Goal: Task Accomplishment & Management: Complete application form

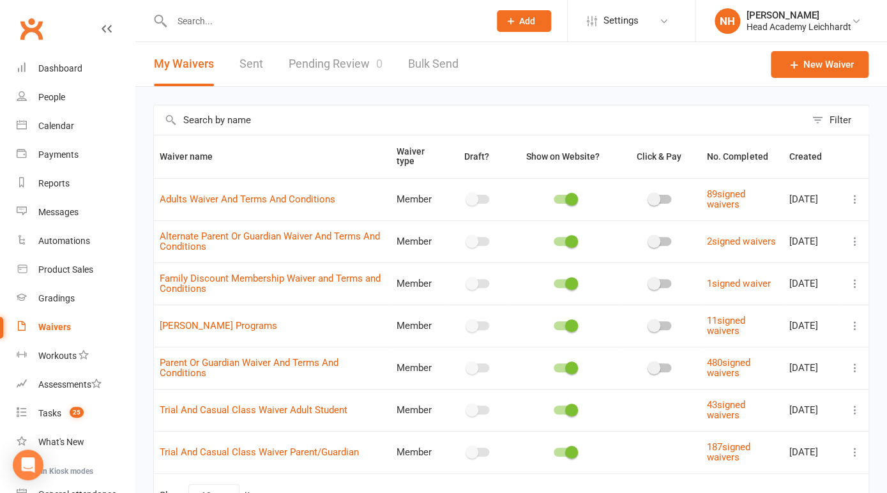
click at [517, 25] on button "Add" at bounding box center [524, 21] width 54 height 22
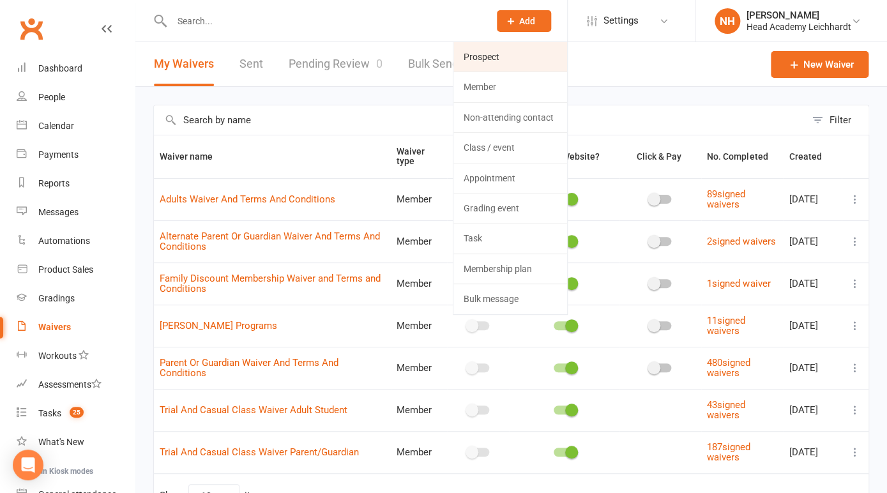
click at [504, 50] on link "Prospect" at bounding box center [510, 56] width 114 height 29
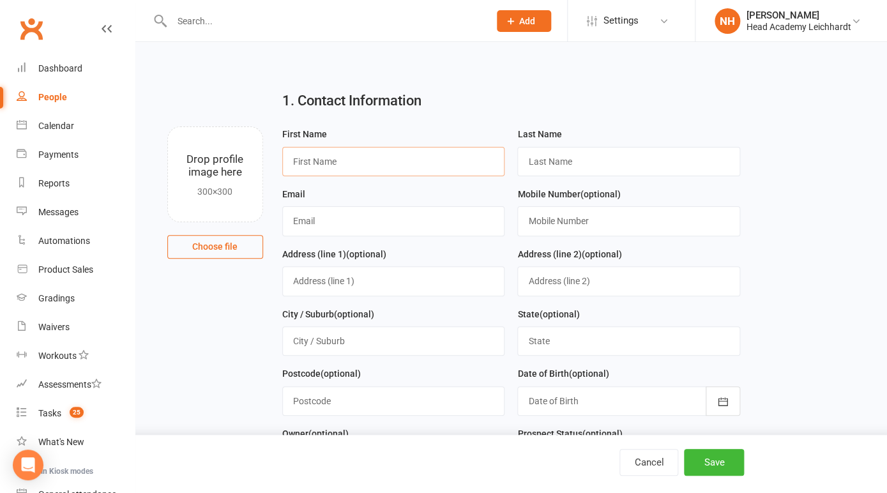
click at [333, 156] on input "text" at bounding box center [393, 161] width 223 height 29
type input "Lidia"
type input "Toledo"
paste input "lidia.a.s.lopes@gmail.com"
type input "lidia.a.s.lopes@gmail.com"
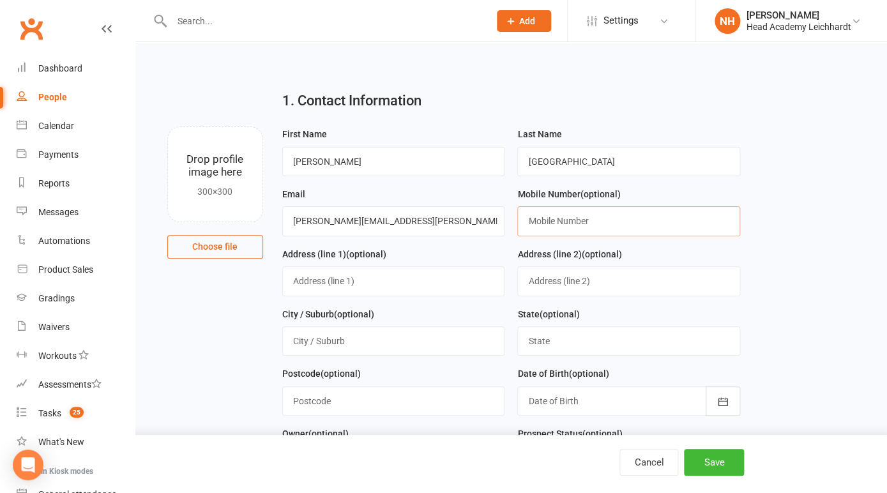
click at [592, 227] on input "text" at bounding box center [628, 220] width 223 height 29
paste input "0429 076 676"
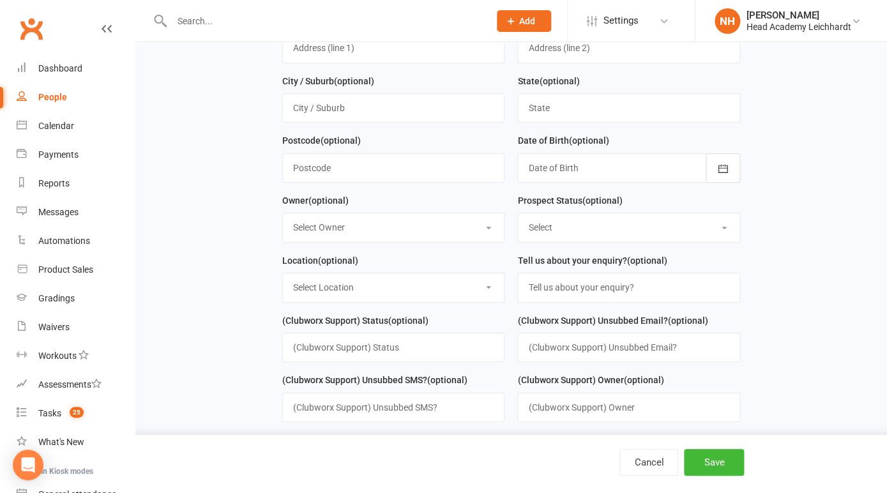
scroll to position [249, 0]
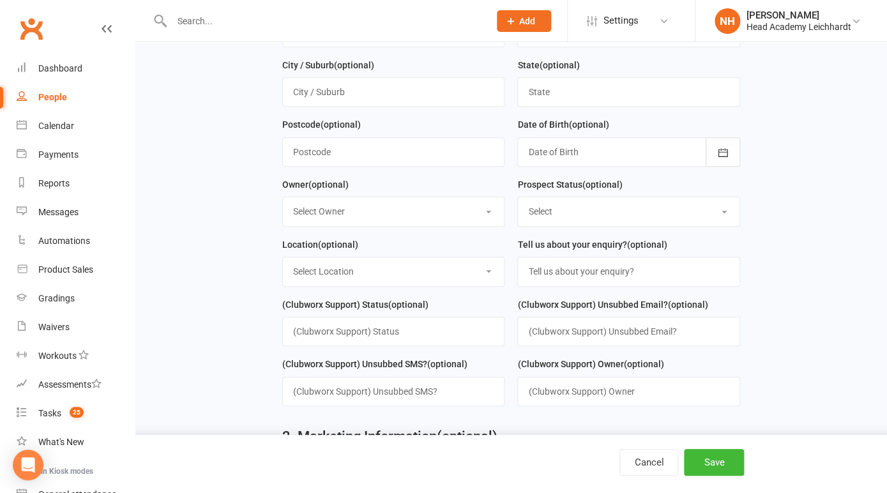
type input "0429 076 676"
click at [575, 260] on input "text" at bounding box center [628, 271] width 223 height 29
type input "Juniros Lt's"
click at [716, 462] on button "Save" at bounding box center [714, 462] width 60 height 27
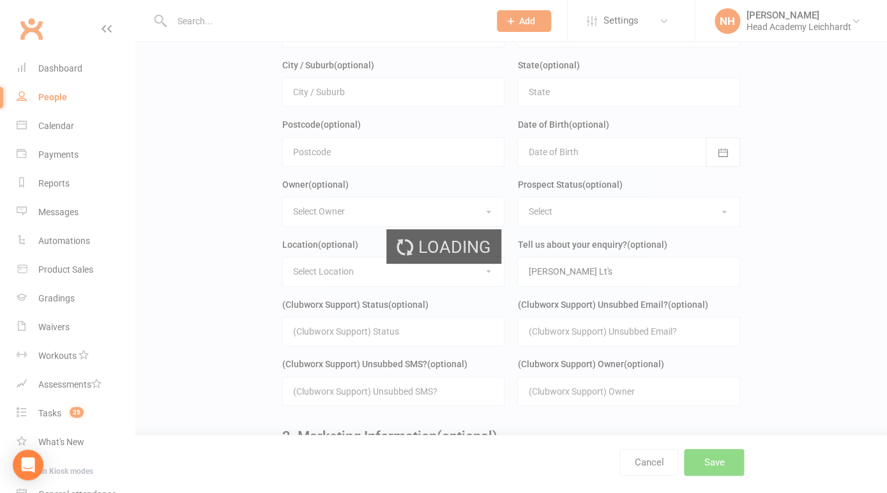
scroll to position [0, 0]
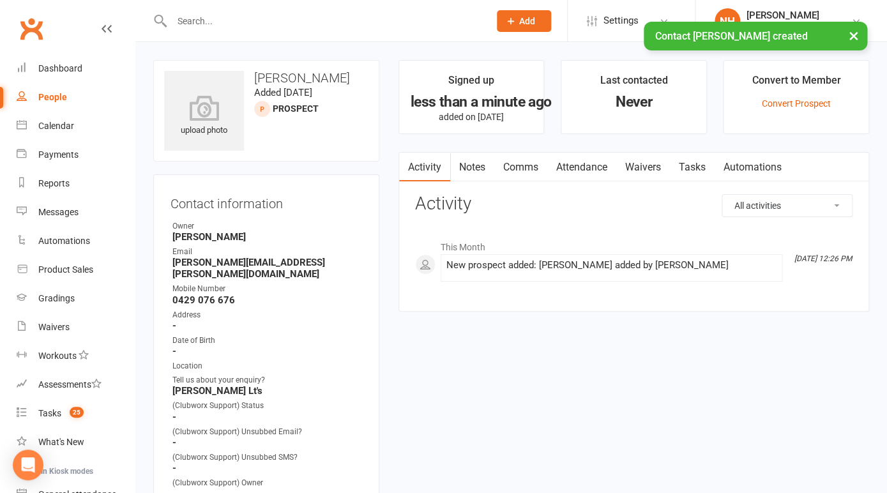
click at [695, 168] on link "Tasks" at bounding box center [692, 167] width 45 height 29
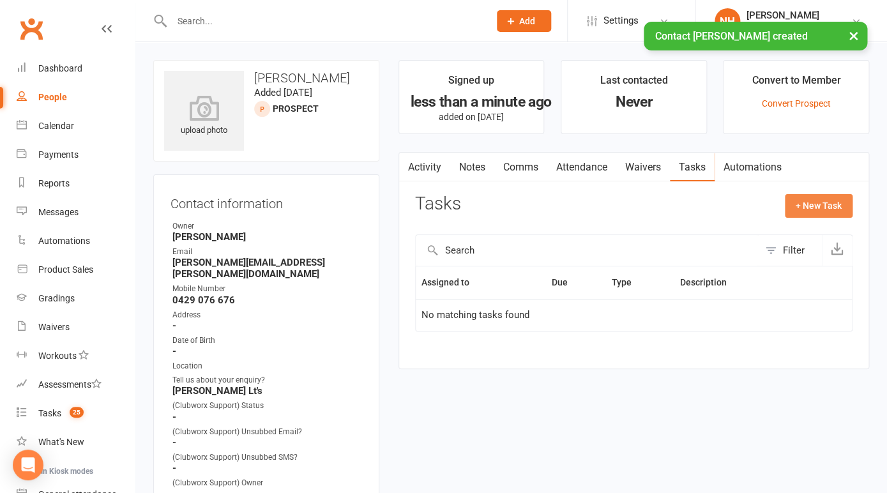
click at [816, 211] on button "+ New Task" at bounding box center [819, 205] width 68 height 23
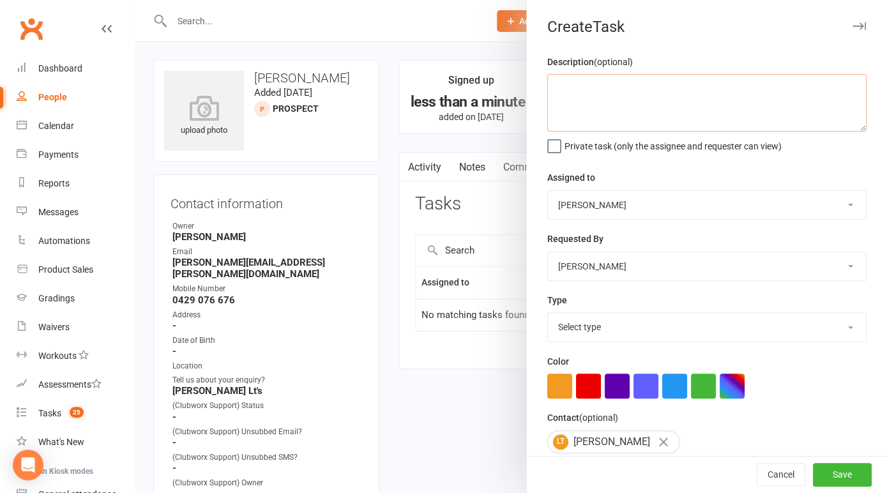
click at [578, 91] on textarea at bounding box center [706, 102] width 319 height 57
type textarea "clm email sent follow up"
select select "18926"
click option "Phone call" at bounding box center [0, 0] width 0 height 0
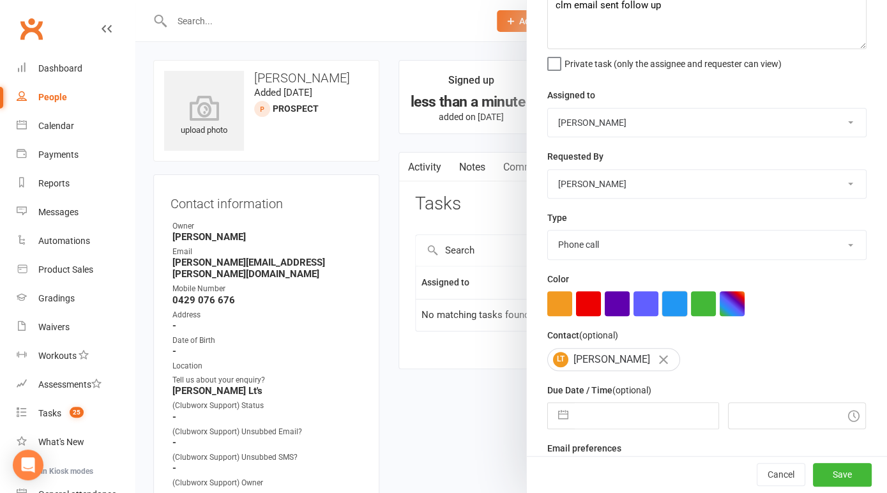
scroll to position [114, 0]
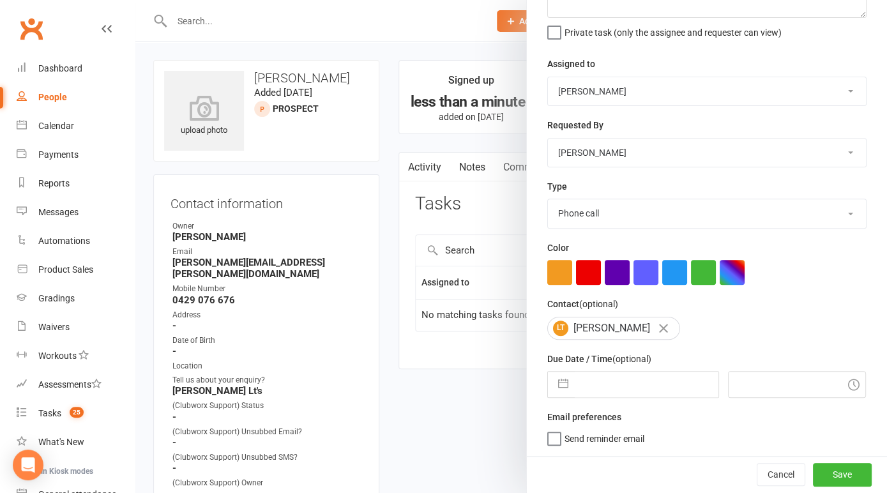
click at [656, 382] on input "text" at bounding box center [647, 385] width 144 height 26
select select "6"
select select "2025"
select select "7"
select select "2025"
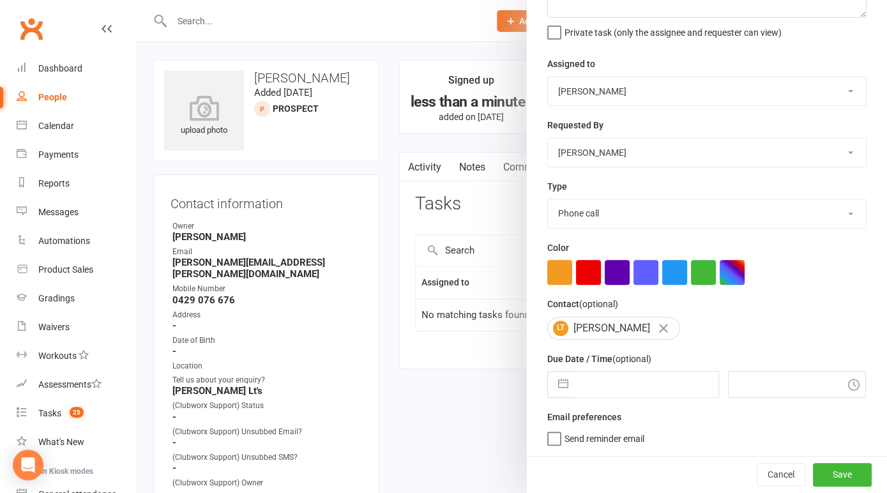
select select "8"
select select "2025"
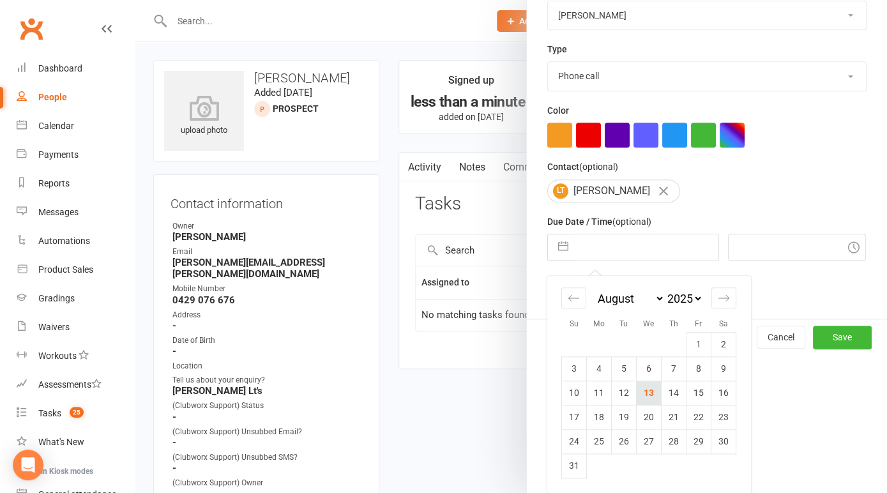
click at [644, 391] on td "13" at bounding box center [648, 392] width 25 height 24
type input "13 Aug 2025"
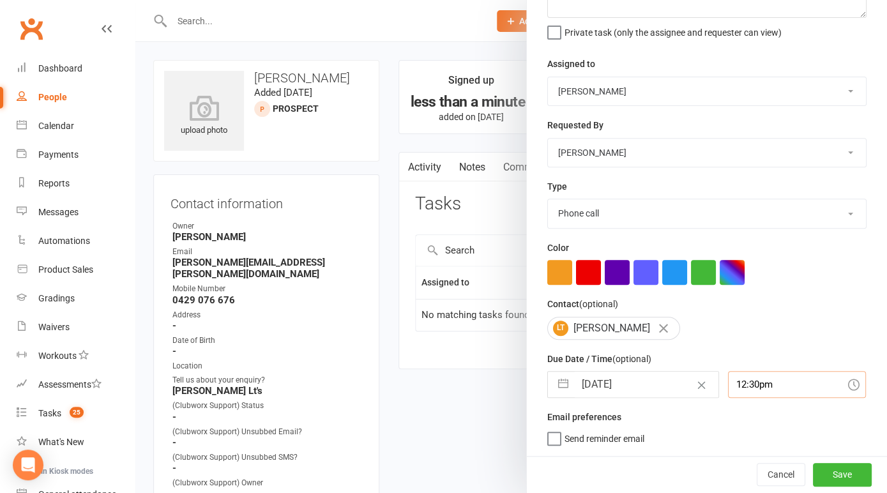
click at [757, 388] on input "12:30pm" at bounding box center [797, 384] width 138 height 27
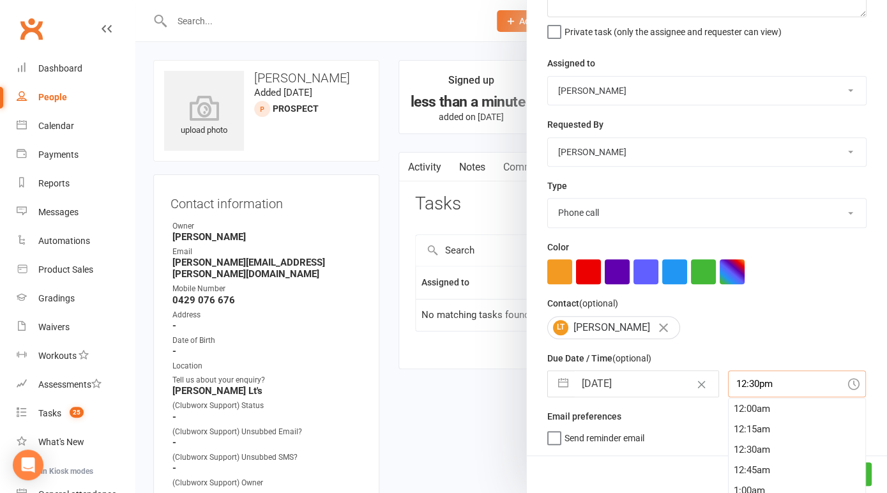
scroll to position [1001, 0]
click at [737, 469] on div "1:00pm" at bounding box center [796, 470] width 137 height 20
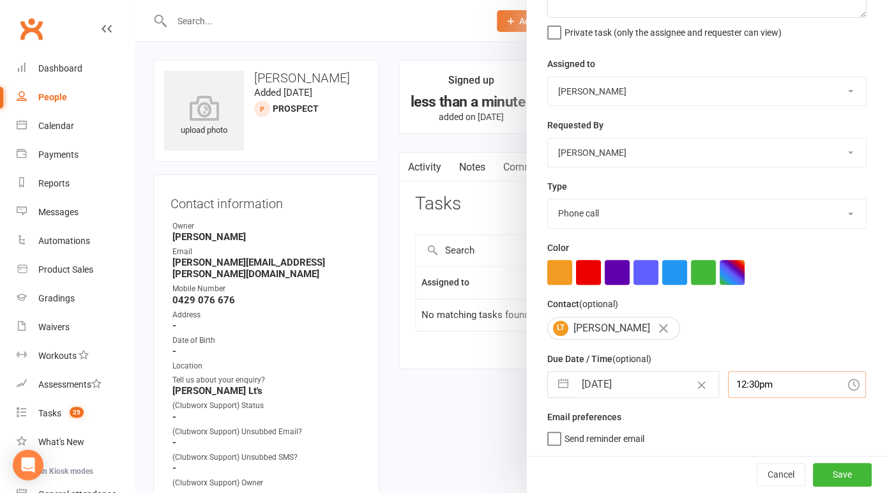
type input "1:00pm"
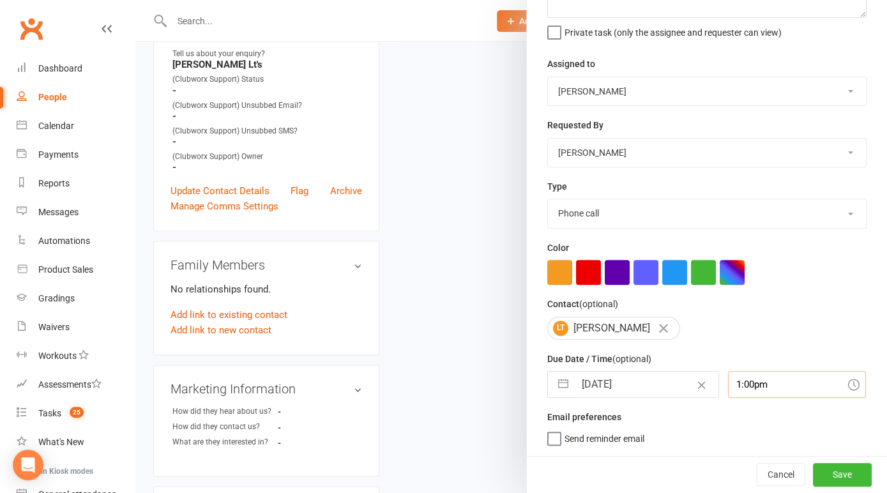
scroll to position [379, 0]
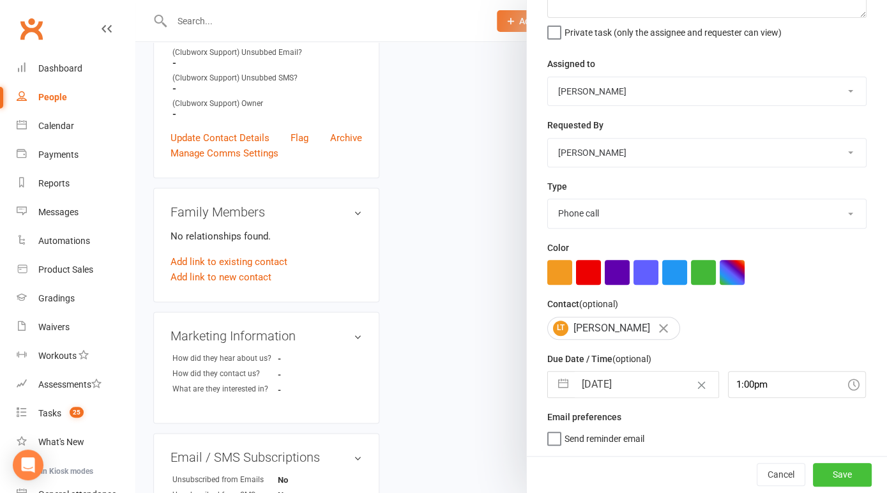
click at [834, 467] on button "Save" at bounding box center [842, 474] width 59 height 23
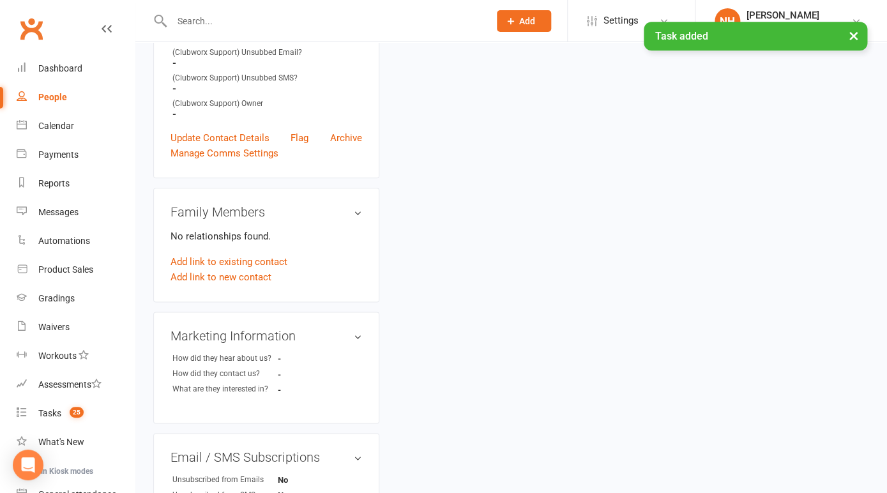
scroll to position [0, 0]
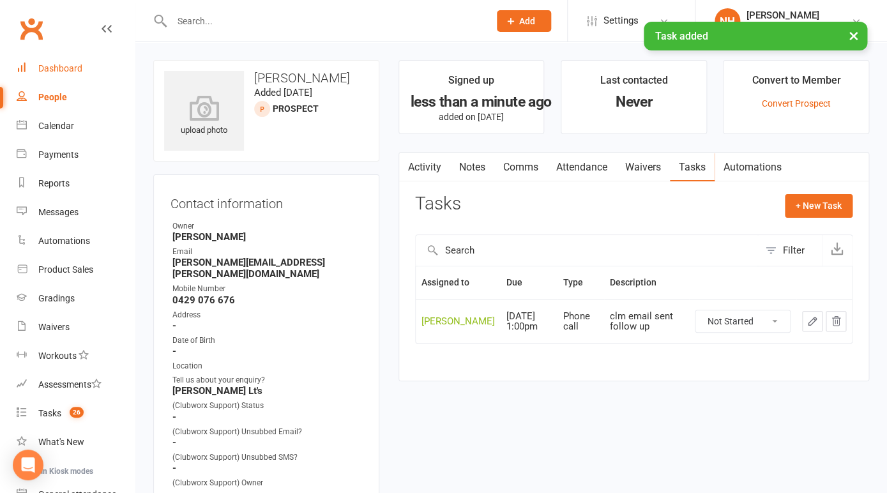
click at [57, 69] on div "Dashboard" at bounding box center [60, 68] width 44 height 10
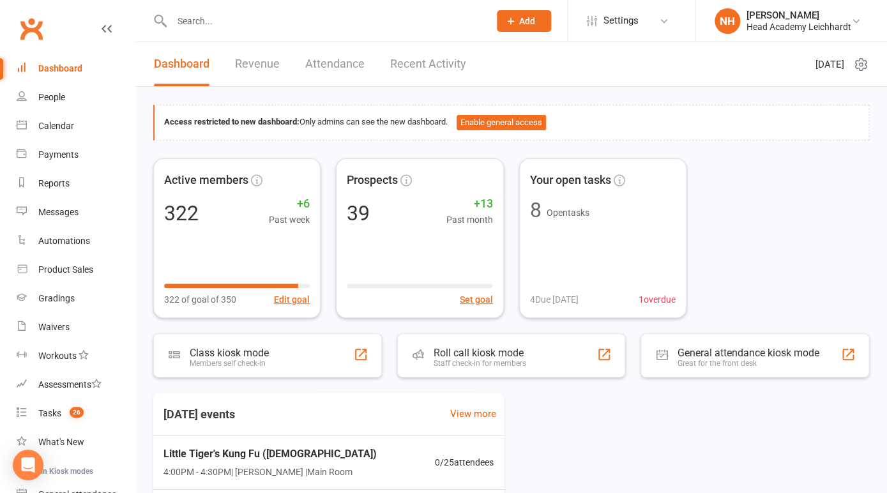
click at [210, 26] on input "text" at bounding box center [324, 21] width 312 height 18
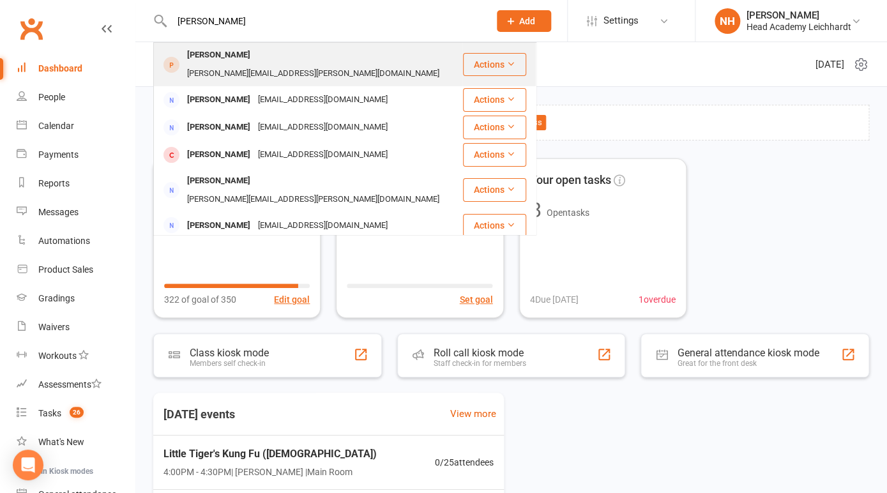
type input "lidia"
click at [225, 63] on div "Lidia Toledo" at bounding box center [218, 55] width 71 height 19
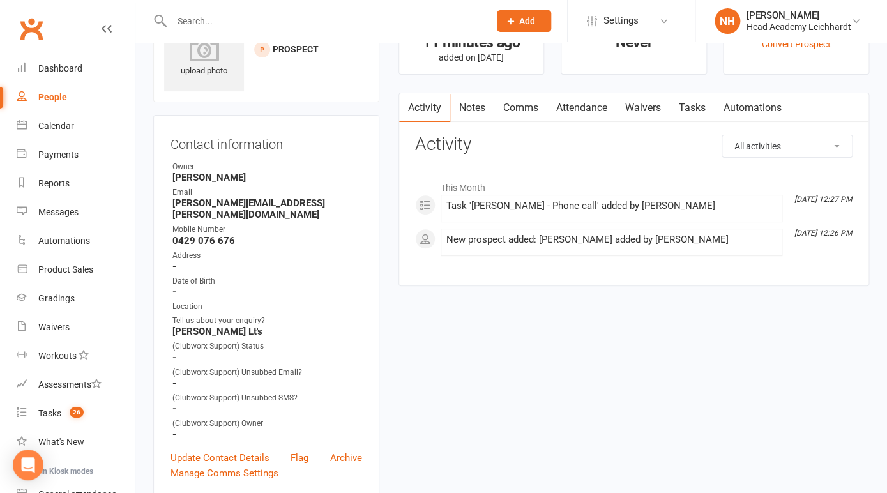
scroll to position [50, 0]
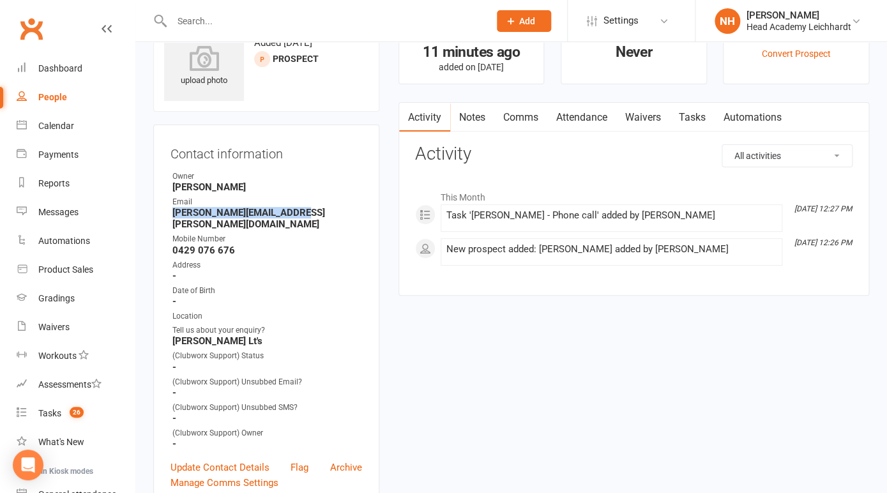
drag, startPoint x: 173, startPoint y: 213, endPoint x: 287, endPoint y: 213, distance: 114.3
click at [287, 213] on strong "lidia.a.s.lopes@gmail.com" at bounding box center [267, 218] width 190 height 23
copy strong "lidia.a.s.lopes@gmail.com"
drag, startPoint x: 174, startPoint y: 239, endPoint x: 245, endPoint y: 237, distance: 70.9
click at [245, 245] on strong "0429 076 676" at bounding box center [267, 250] width 190 height 11
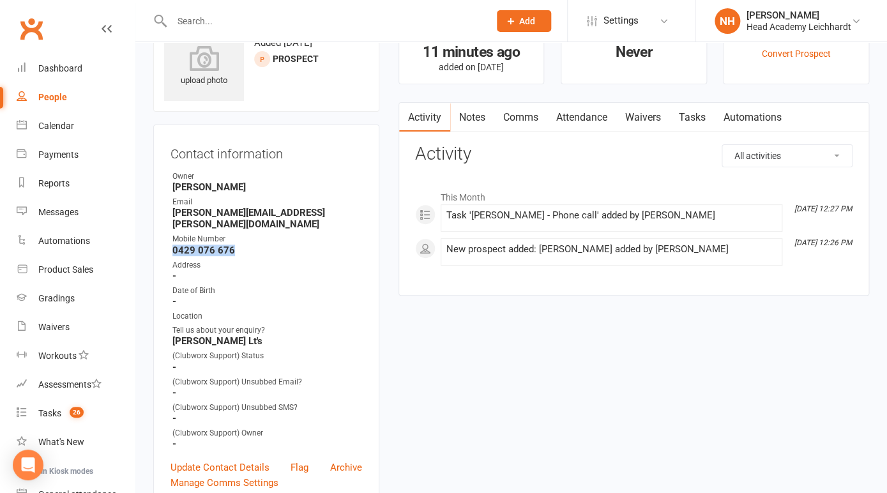
copy strong "0429 076 676"
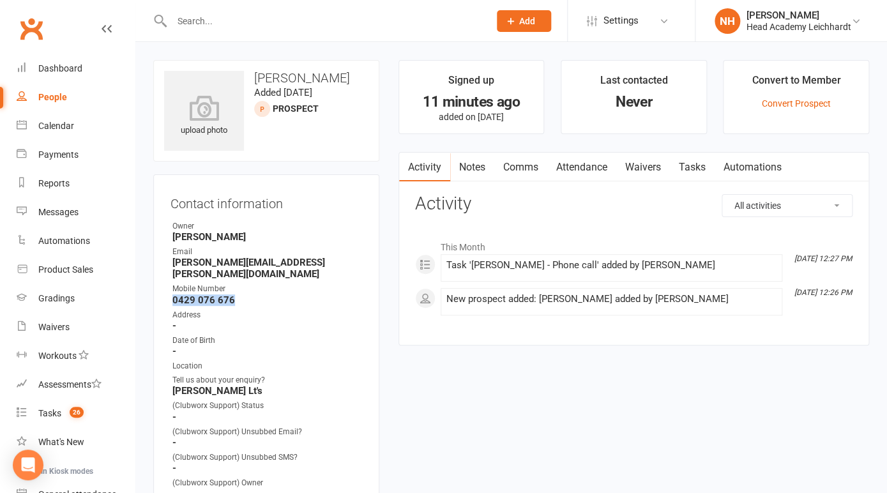
click at [698, 165] on link "Tasks" at bounding box center [692, 167] width 45 height 29
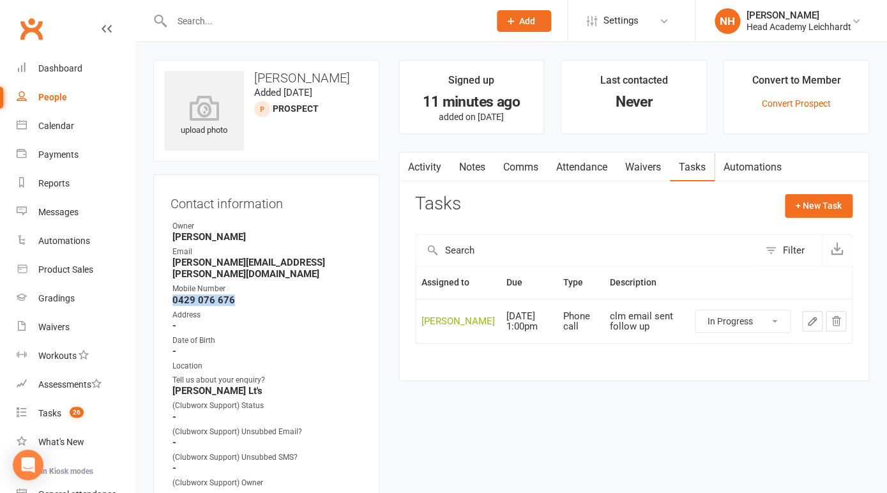
click option "In Progress" at bounding box center [0, 0] width 0 height 0
select select "started"
click at [815, 321] on icon "button" at bounding box center [812, 321] width 8 height 8
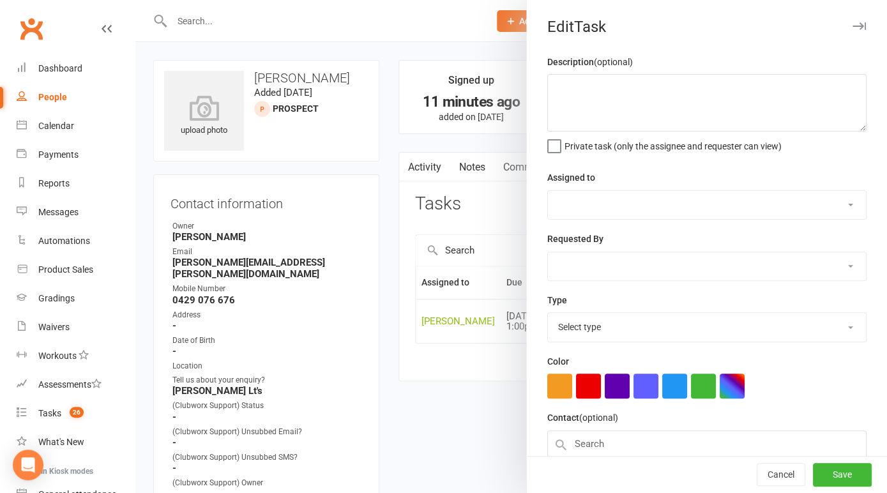
type textarea "clm email sent follow up"
select select "31972"
type input "13 Aug 2025"
type input "1:00pm"
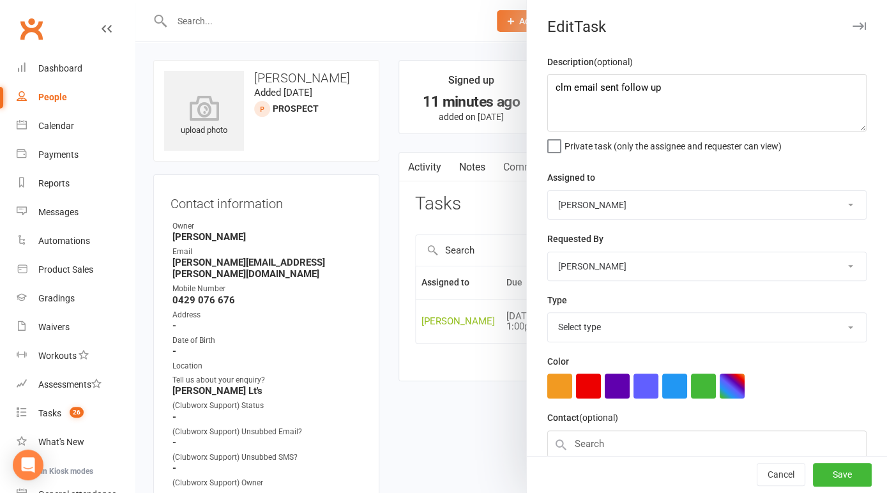
select select "18926"
click at [553, 90] on textarea "clm email sent follow up" at bounding box center [706, 102] width 319 height 57
type textarea "INtro booked 25th of august clm email sent follow up"
click at [860, 473] on button "Save" at bounding box center [842, 474] width 59 height 23
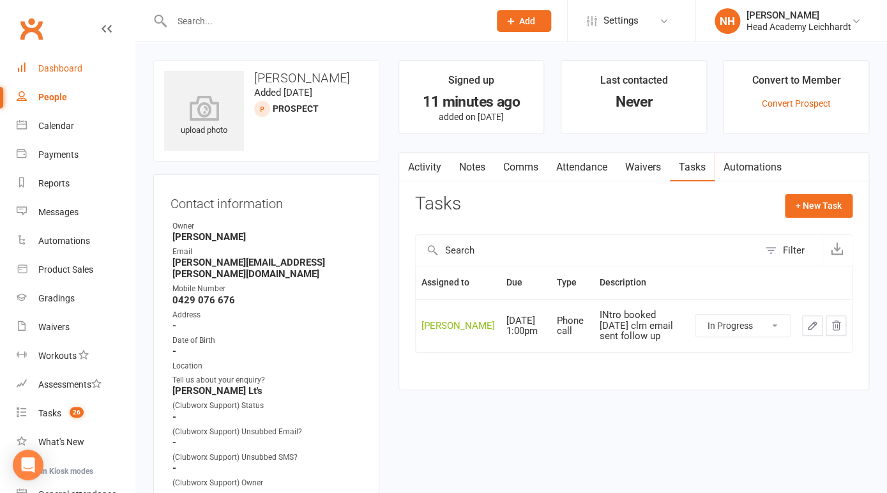
click at [63, 68] on div "Dashboard" at bounding box center [60, 68] width 44 height 10
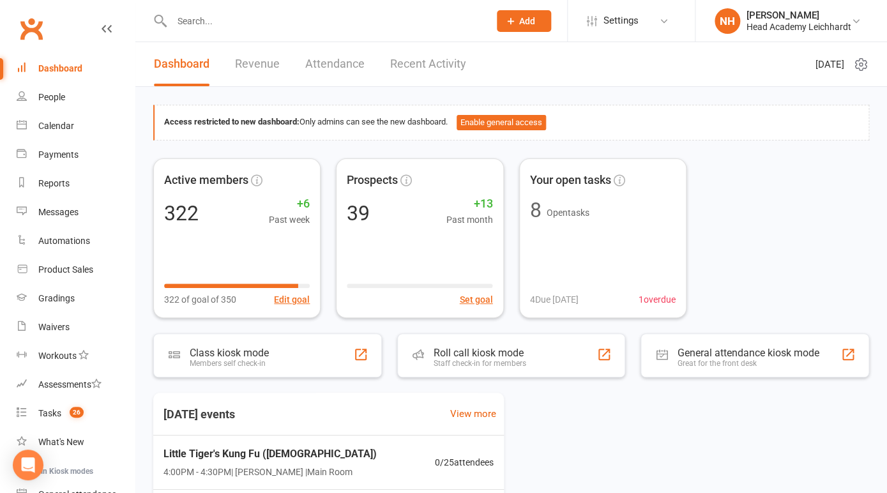
click at [207, 22] on input "text" at bounding box center [324, 21] width 312 height 18
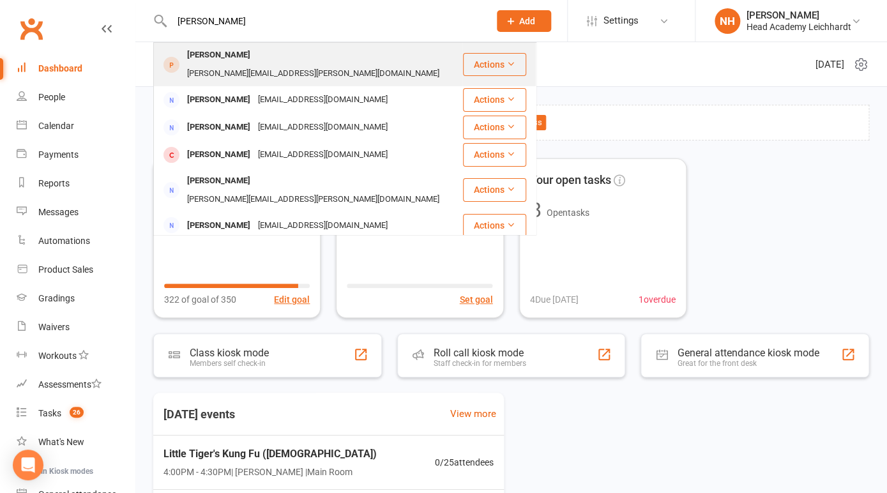
type input "lidia"
click at [228, 55] on div "Lidia Toledo" at bounding box center [218, 55] width 71 height 19
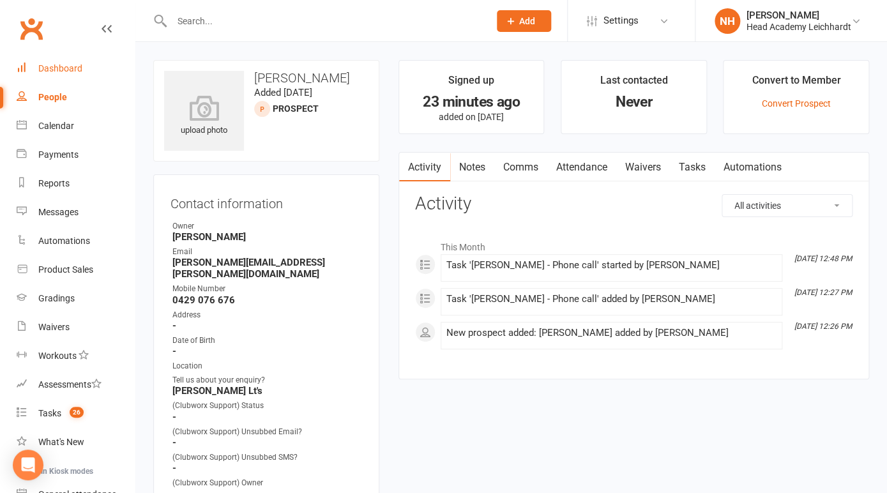
click at [52, 78] on link "Dashboard" at bounding box center [76, 68] width 118 height 29
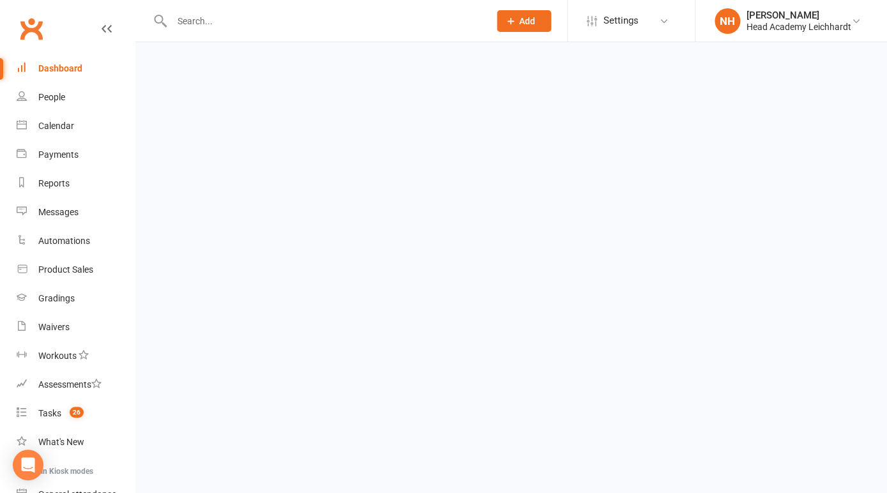
click at [55, 71] on div "Dashboard" at bounding box center [60, 68] width 44 height 10
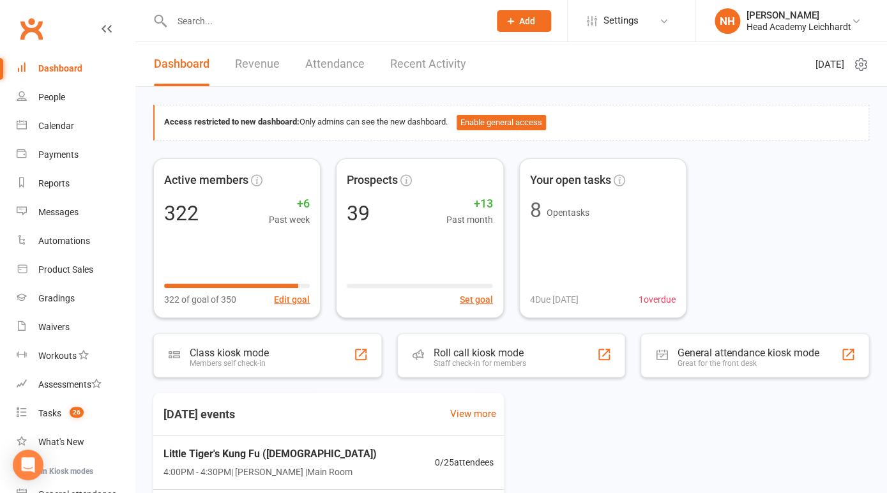
click at [202, 31] on div at bounding box center [316, 20] width 327 height 41
click at [248, 30] on div at bounding box center [316, 20] width 327 height 41
click at [229, 26] on input "text" at bounding box center [324, 21] width 312 height 18
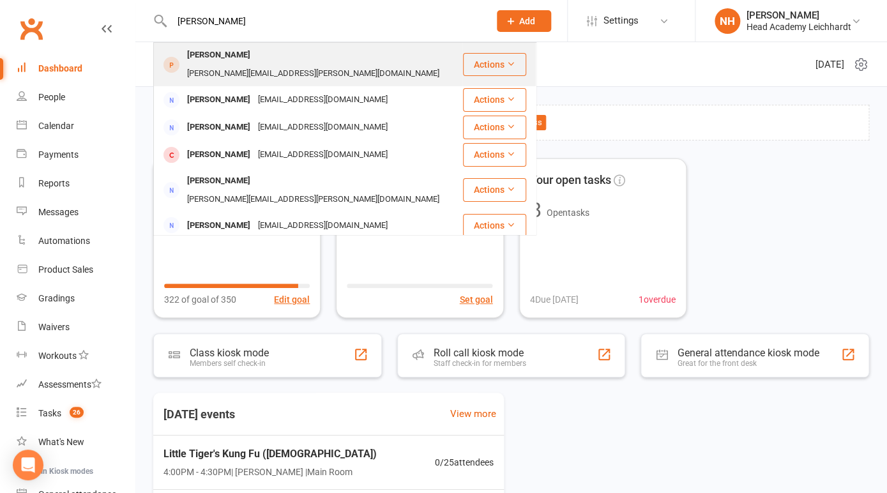
type input "lidia"
click at [241, 64] on div "lidia.a.s.lopes@gmail.com" at bounding box center [313, 73] width 260 height 19
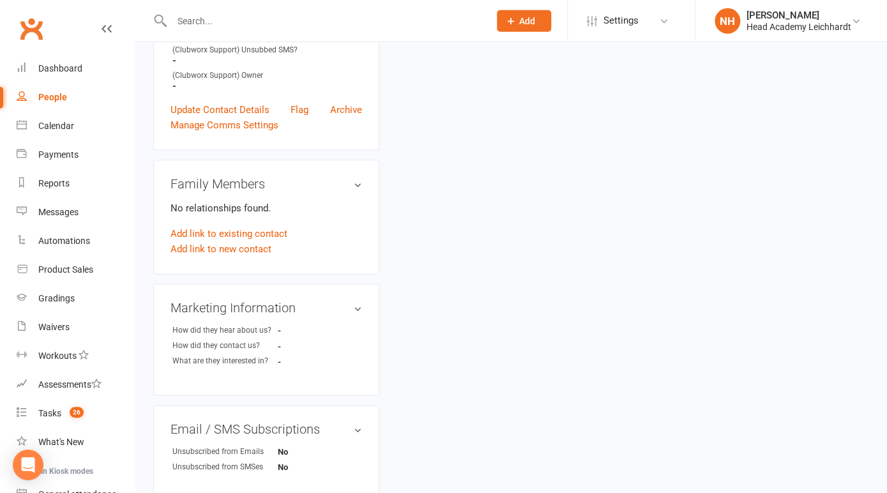
scroll to position [361, 0]
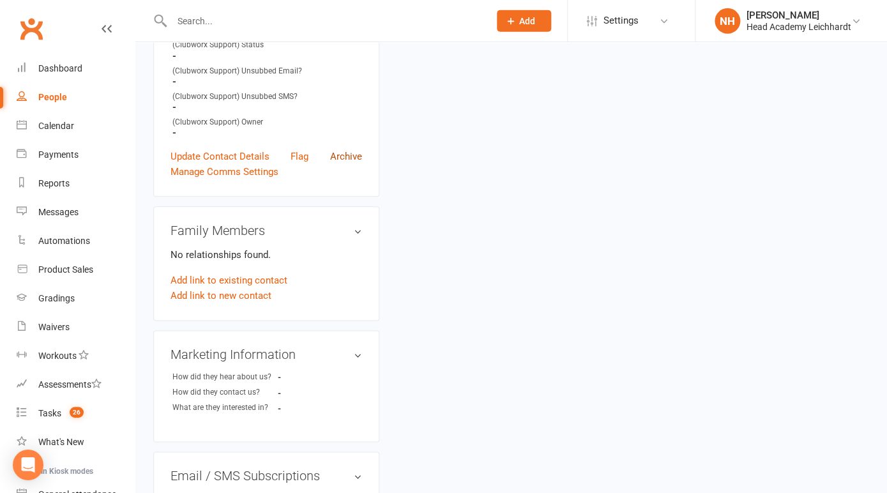
click at [335, 149] on link "Archive" at bounding box center [346, 156] width 32 height 15
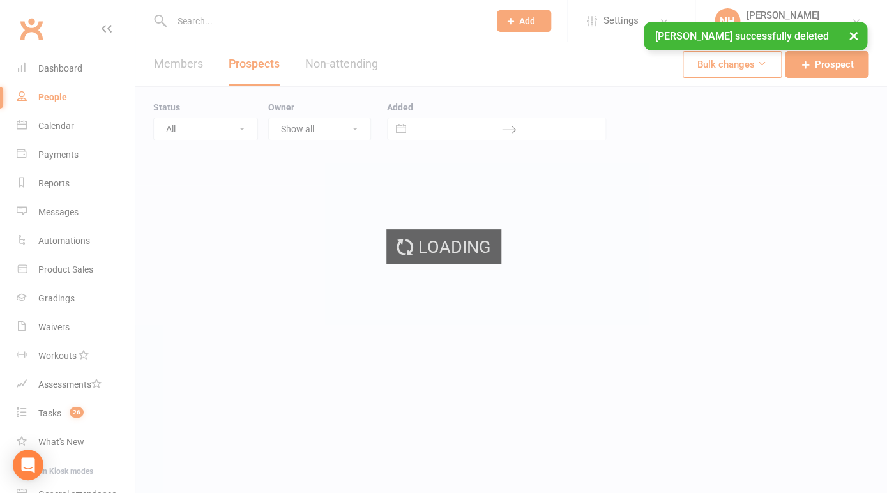
select select "100"
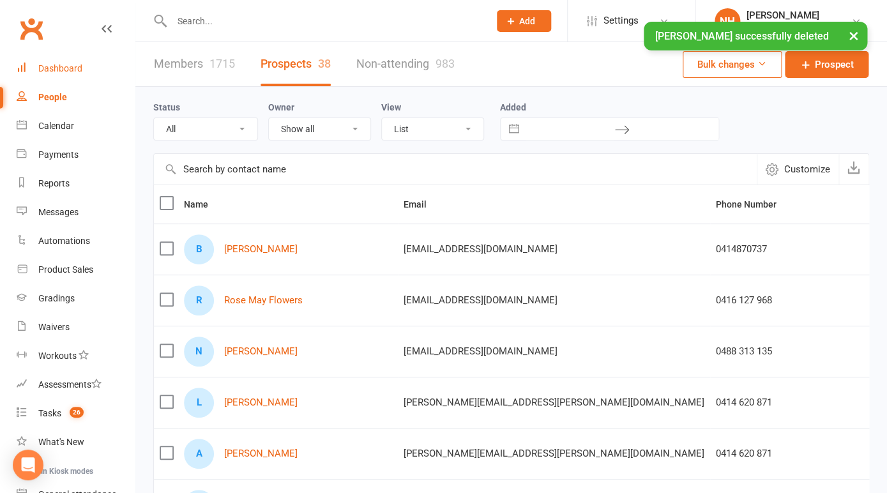
click at [41, 65] on div "Dashboard" at bounding box center [60, 68] width 44 height 10
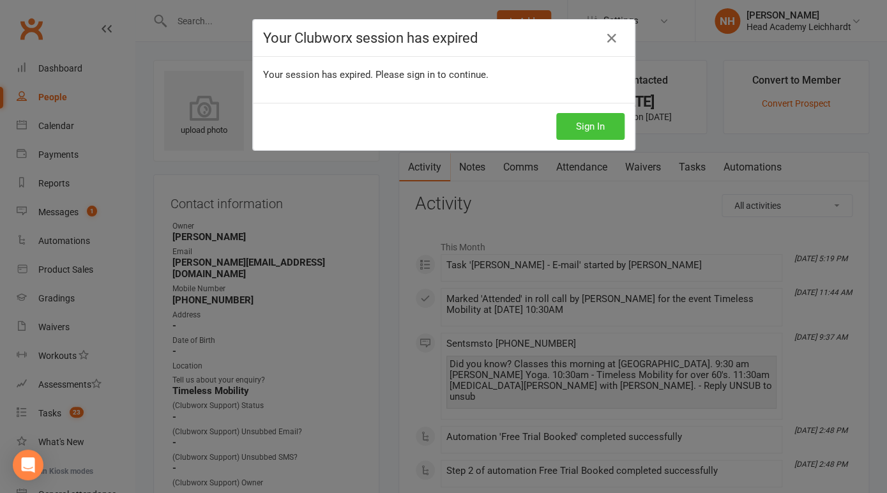
click at [602, 117] on button "Sign In" at bounding box center [590, 126] width 68 height 27
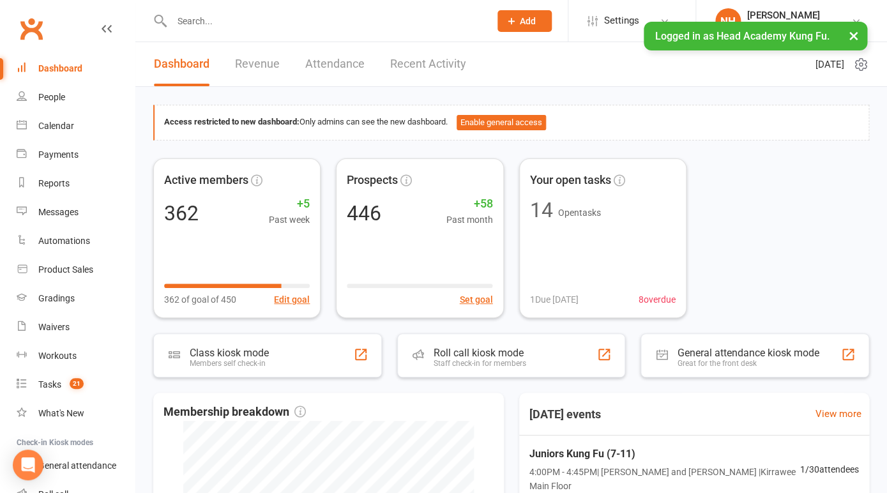
click at [199, 17] on input "text" at bounding box center [324, 21] width 313 height 18
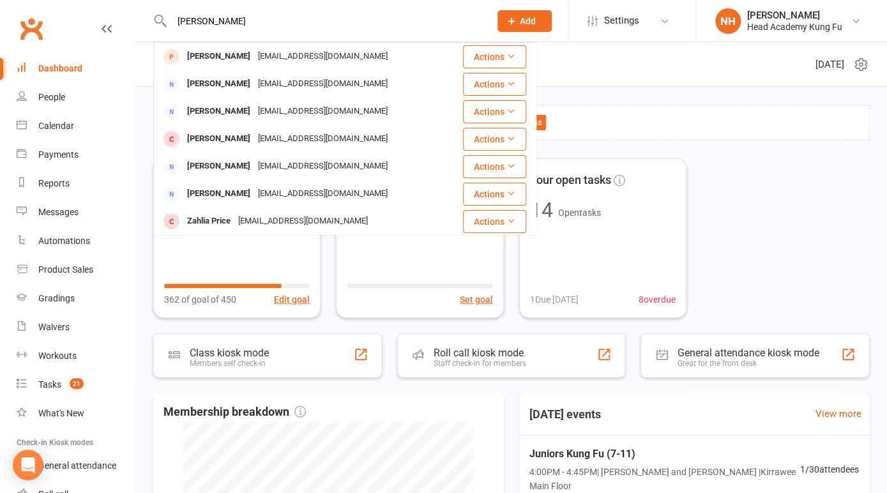
type input "lidia"
click at [521, 21] on span "Add" at bounding box center [528, 21] width 16 height 10
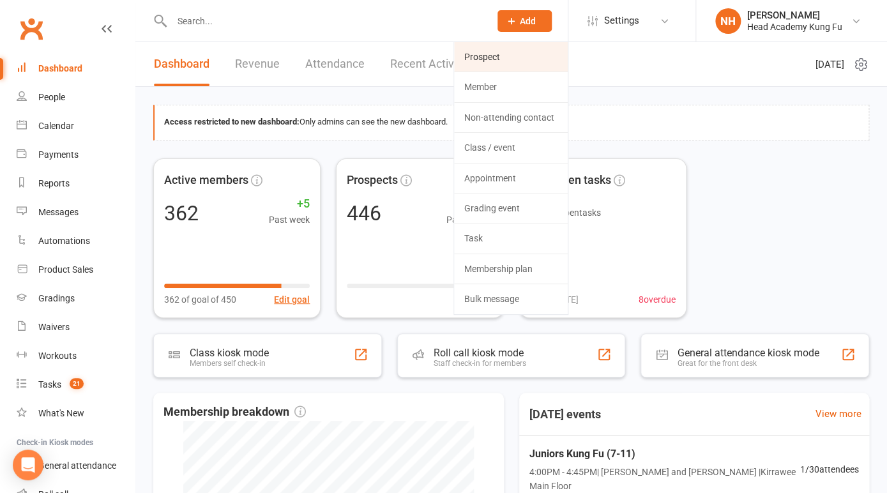
click at [488, 58] on link "Prospect" at bounding box center [511, 56] width 114 height 29
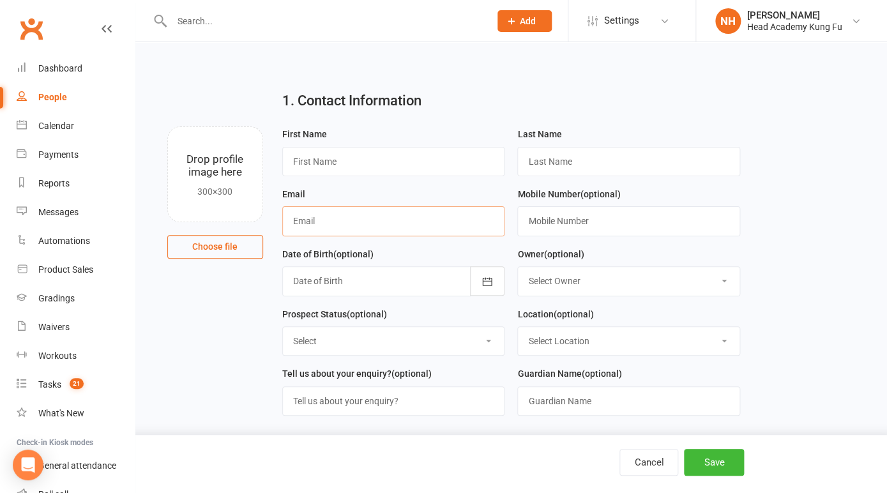
click at [339, 213] on input "text" at bounding box center [393, 220] width 223 height 29
paste input "lidia.a.s.lopes@gmail.com"
type input "lidia.a.s.lopes@gmail.com"
click at [426, 173] on input "text" at bounding box center [393, 161] width 223 height 29
click at [559, 222] on input "text" at bounding box center [628, 220] width 223 height 29
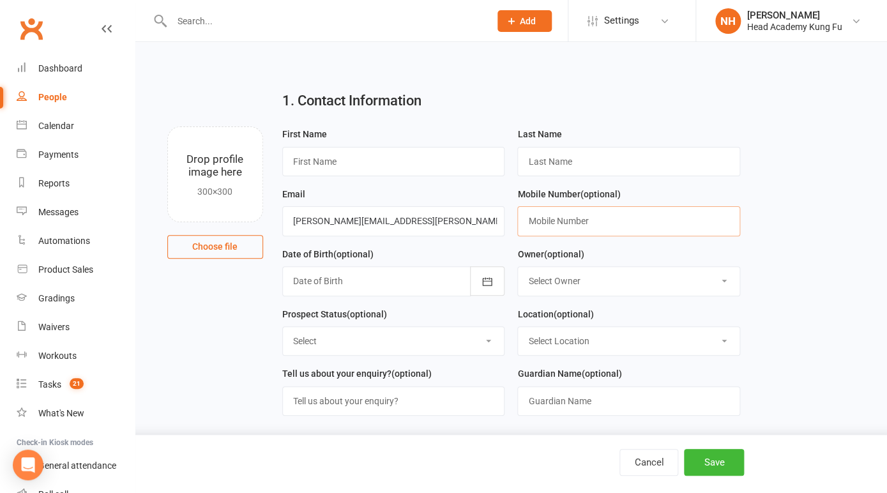
paste input "0429 076 676"
type input "0429 076 676"
click at [407, 152] on input "text" at bounding box center [393, 161] width 223 height 29
type input "Lidia"
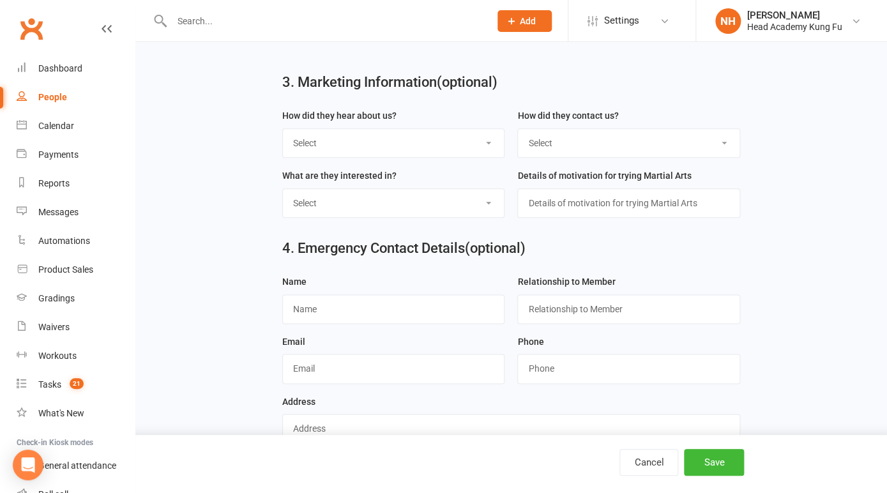
scroll to position [462, 0]
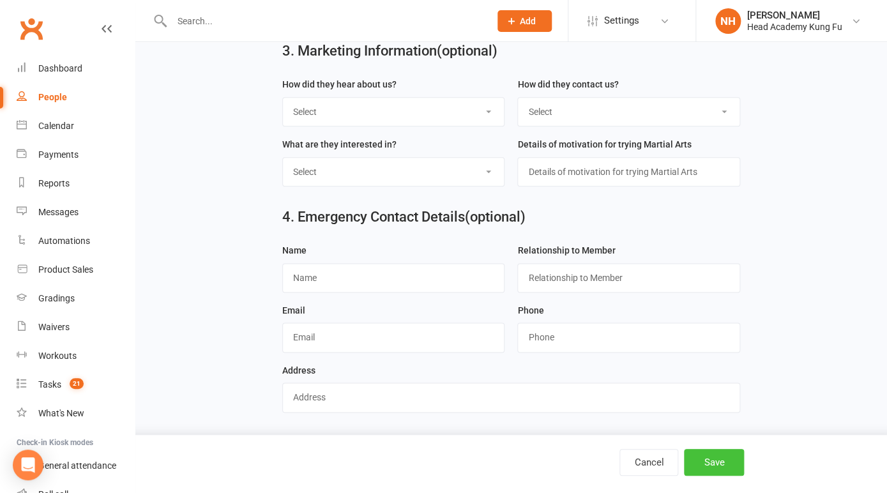
type input "Toledo"
click at [726, 465] on button "Save" at bounding box center [714, 462] width 60 height 27
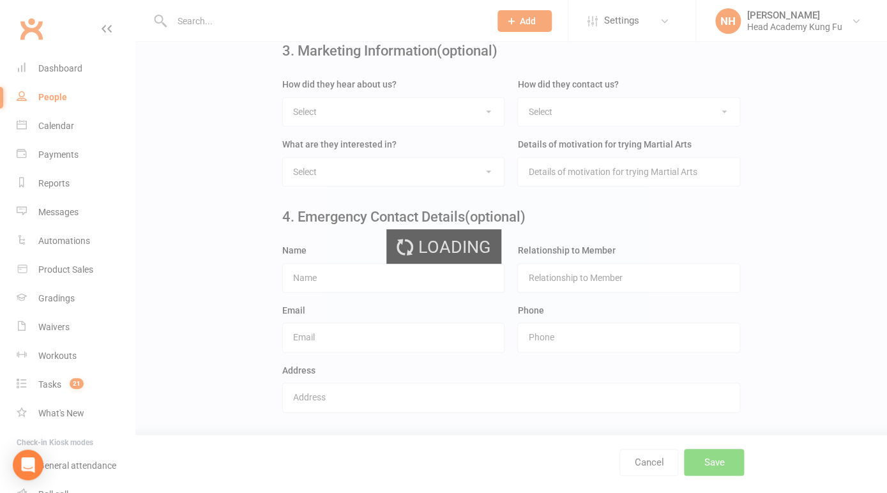
scroll to position [0, 0]
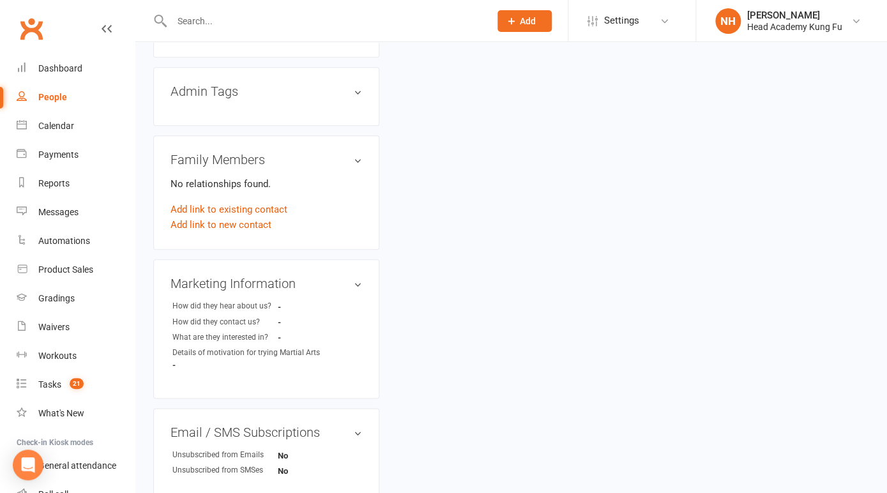
scroll to position [460, 0]
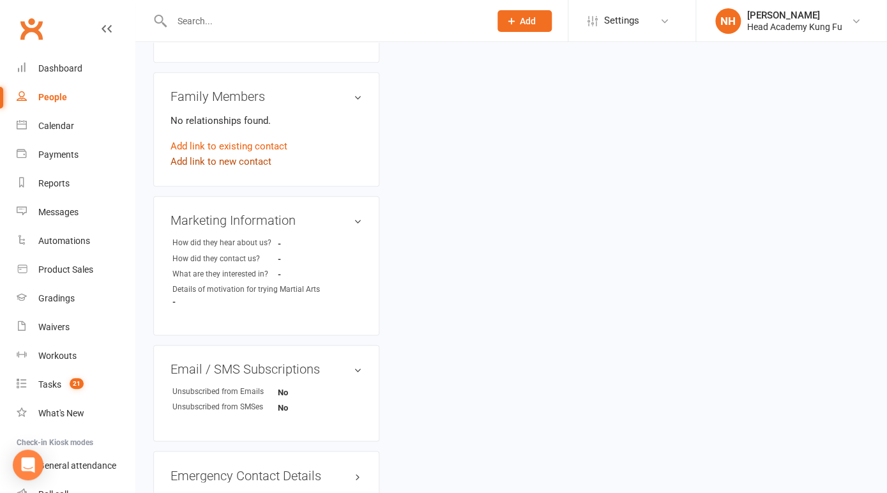
click at [239, 154] on link "Add link to new contact" at bounding box center [220, 161] width 101 height 15
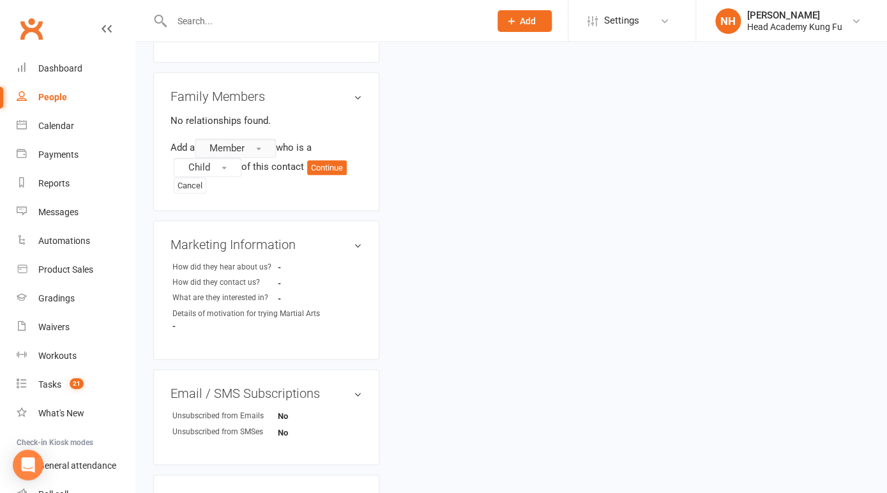
click at [260, 139] on button "Member" at bounding box center [235, 148] width 81 height 19
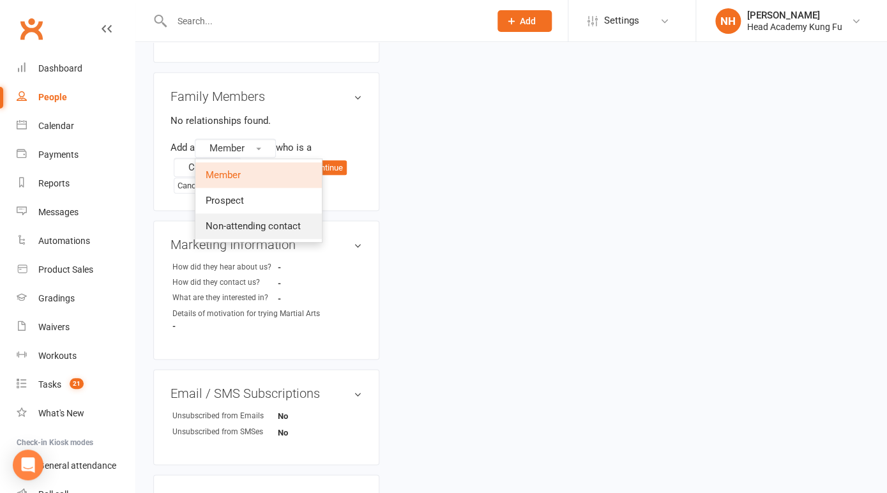
click at [237, 220] on span "Non-attending contact" at bounding box center [253, 225] width 95 height 11
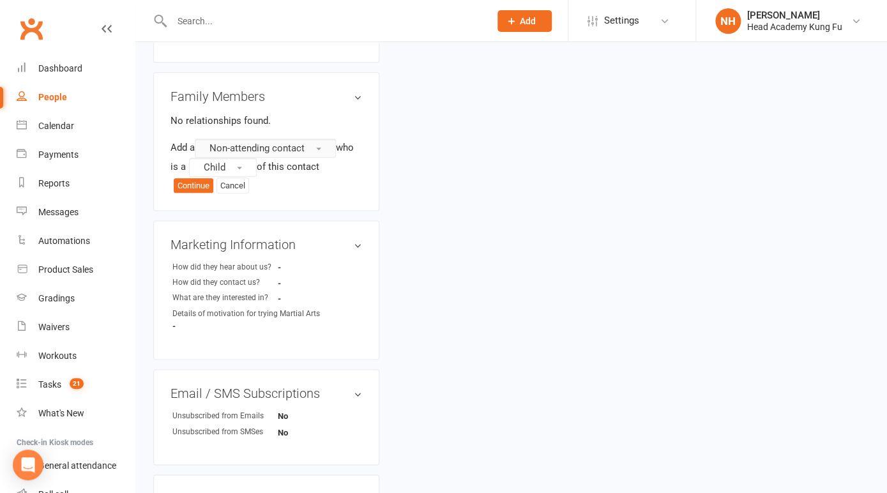
click at [270, 139] on button "Non-attending contact" at bounding box center [265, 148] width 141 height 19
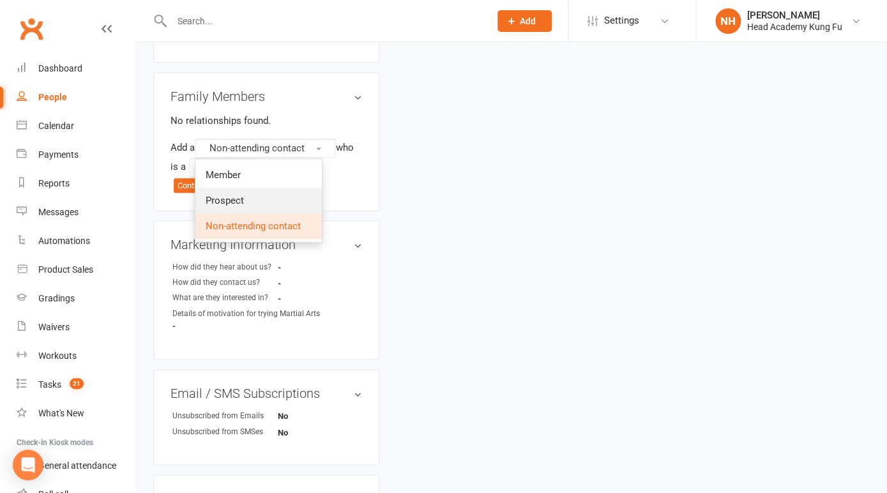
click at [243, 195] on span "Prospect" at bounding box center [225, 200] width 38 height 11
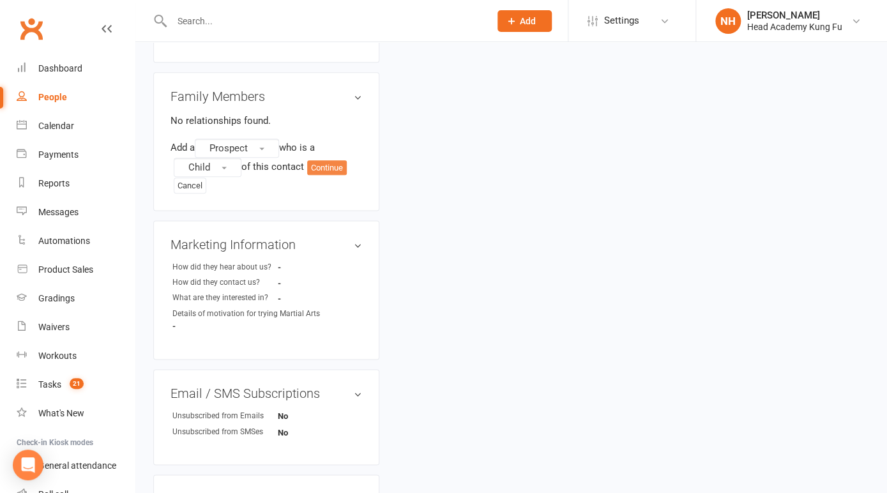
click at [340, 160] on button "Continue" at bounding box center [327, 167] width 40 height 15
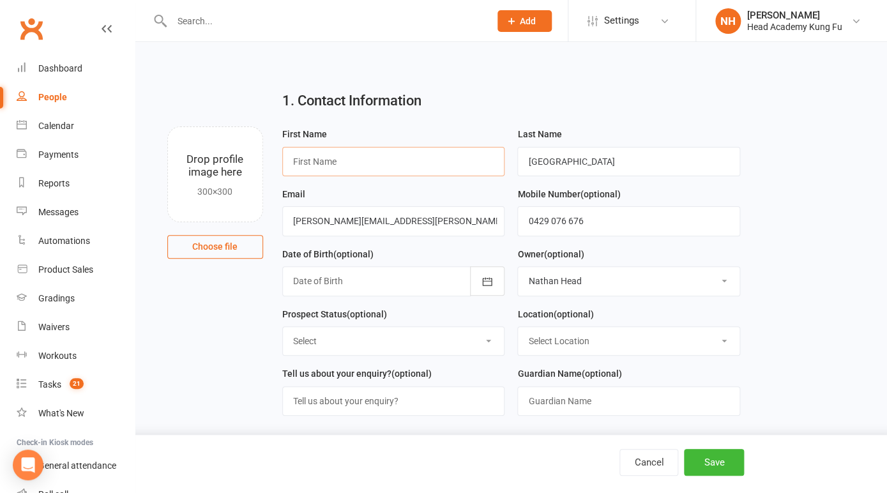
click at [352, 161] on input "text" at bounding box center [393, 161] width 223 height 29
click at [308, 165] on input "Tasgo" at bounding box center [393, 161] width 223 height 29
type input "Tago"
click at [418, 100] on h2 "1. Contact Information" at bounding box center [511, 100] width 458 height 15
click at [580, 163] on input "Toledo" at bounding box center [628, 161] width 223 height 29
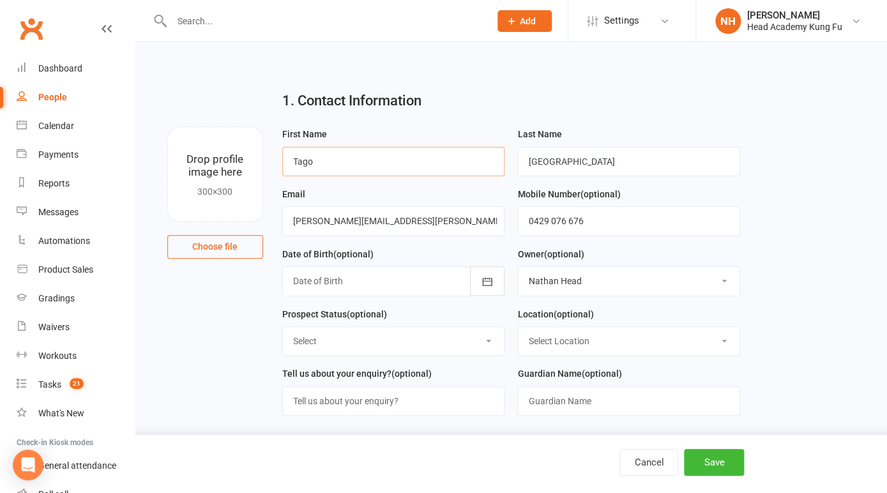
click at [347, 169] on input "Tago" at bounding box center [393, 161] width 223 height 29
click at [610, 223] on input "0429 076 676" at bounding box center [628, 220] width 223 height 29
click at [581, 161] on input "Toledo" at bounding box center [628, 161] width 223 height 29
click at [335, 166] on input "Tago" at bounding box center [393, 161] width 223 height 29
click at [508, 255] on div "Date of Birth (optional) 2021 - 2040 2021 2022 2023 2024 2025 2026 2027 2028 20…" at bounding box center [394, 276] width 236 height 60
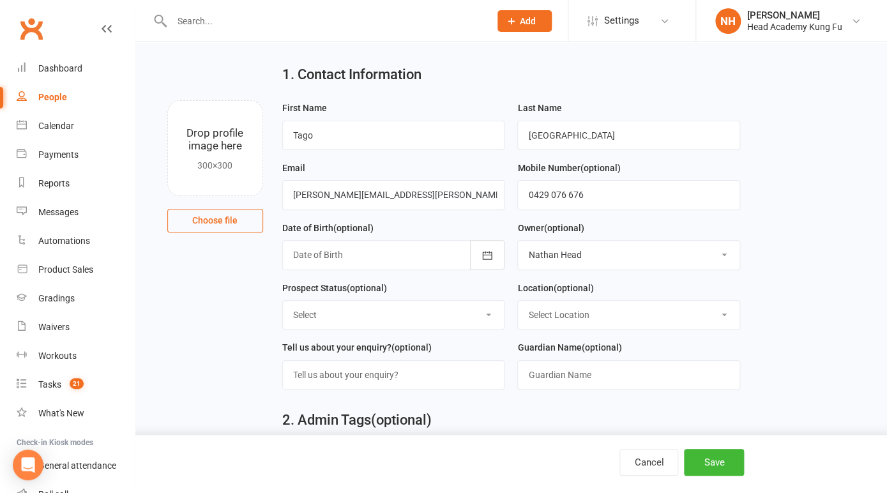
scroll to position [27, 0]
click at [283, 300] on select "Select Initial Contact Follow-up Call No Contact Follow-up Email No Contact Int…" at bounding box center [394, 314] width 222 height 28
select select "Intro booked"
click option "Intro booked" at bounding box center [0, 0] width 0 height 0
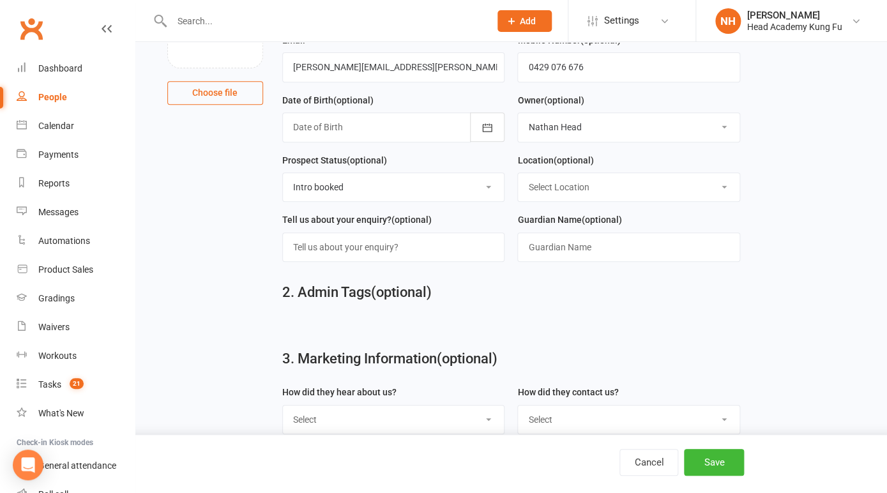
scroll to position [153, 0]
click at [405, 253] on input "text" at bounding box center [393, 247] width 223 height 29
click at [592, 245] on input "text" at bounding box center [628, 247] width 223 height 29
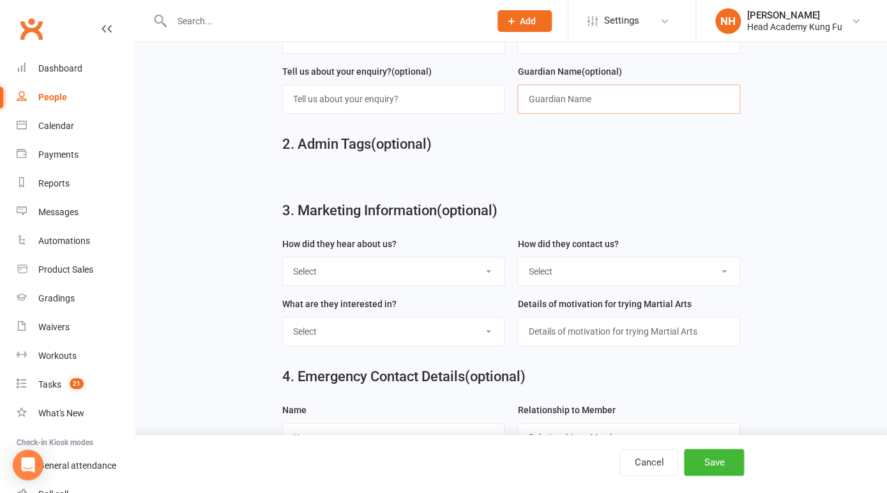
scroll to position [303, 0]
click at [612, 343] on input "text" at bounding box center [628, 330] width 223 height 29
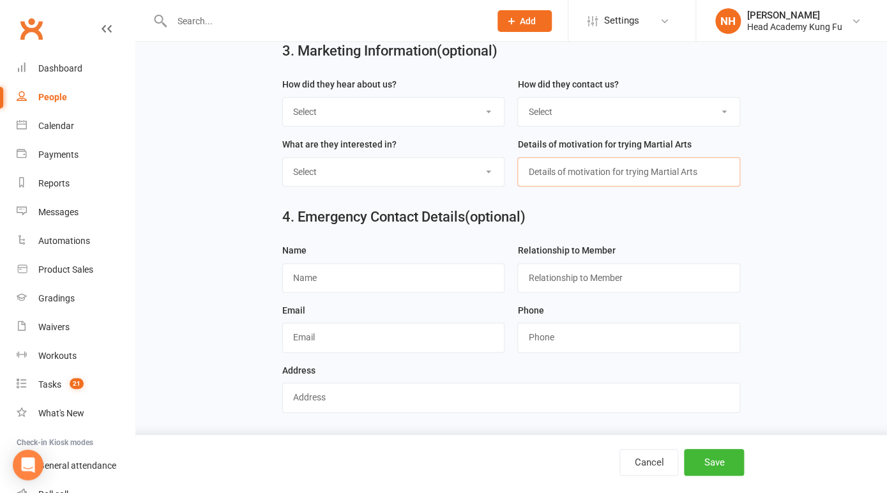
scroll to position [0, 0]
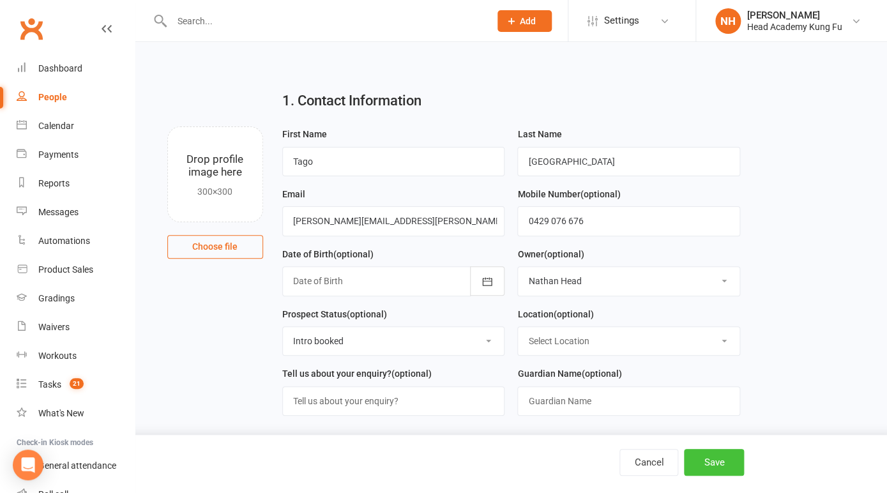
click at [718, 456] on button "Save" at bounding box center [714, 462] width 60 height 27
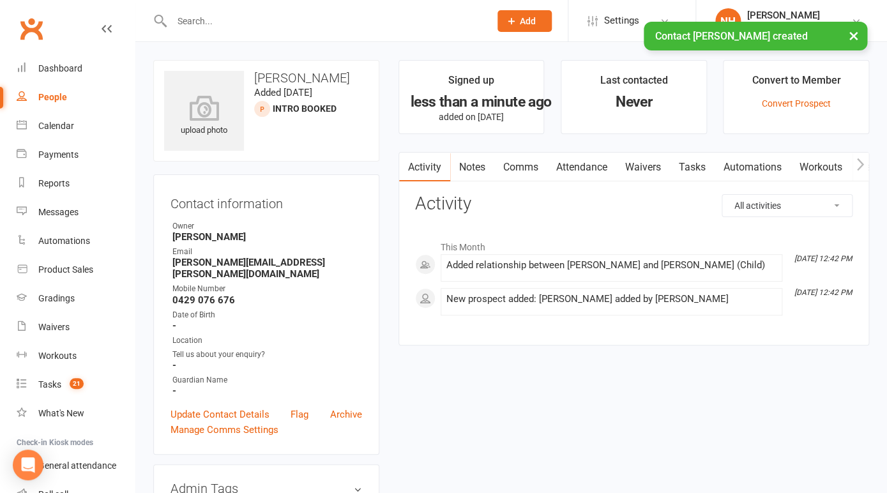
click at [200, 10] on div at bounding box center [317, 20] width 328 height 41
click at [198, 19] on input "text" at bounding box center [324, 21] width 313 height 18
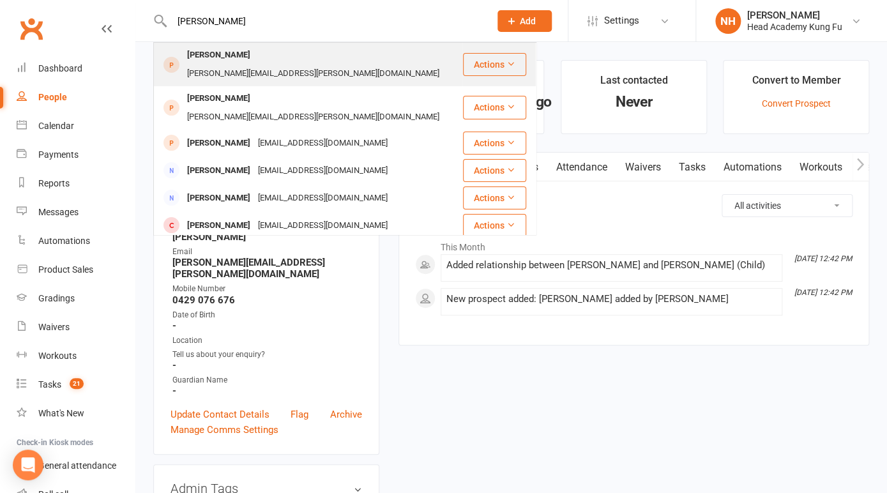
type input "lidia"
click at [211, 55] on div "Lidia Toledo" at bounding box center [218, 55] width 71 height 19
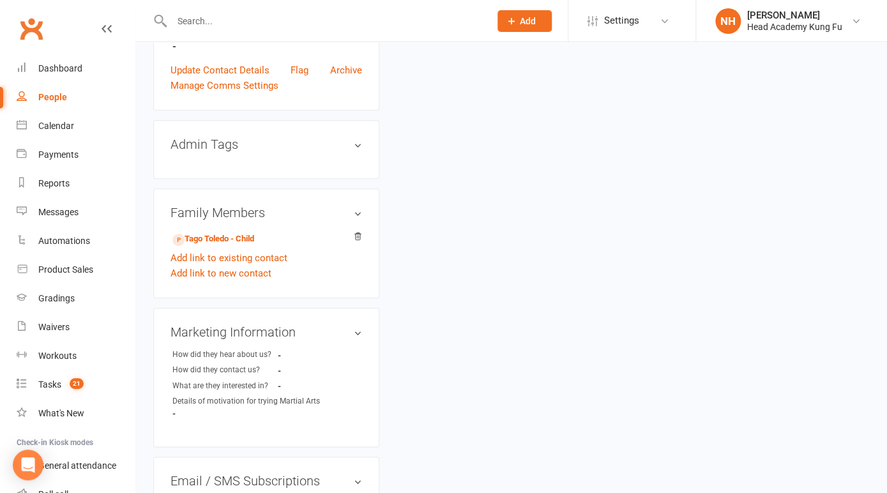
scroll to position [350, 0]
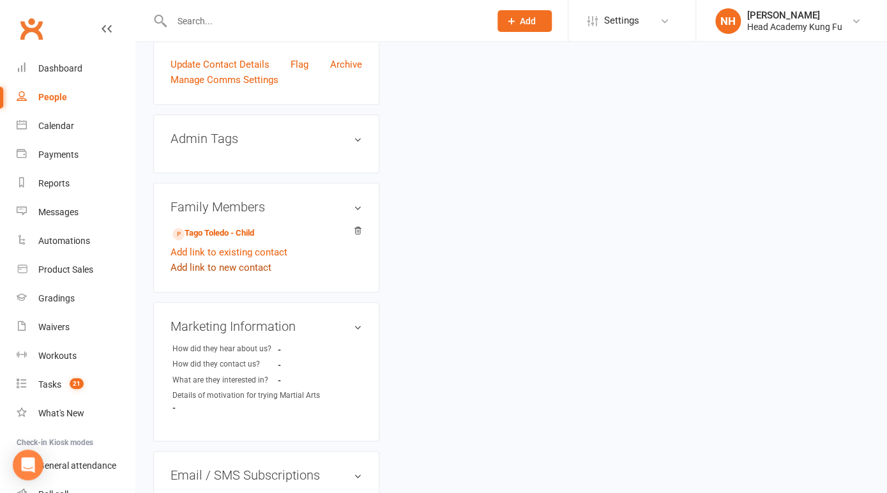
click at [208, 261] on link "Add link to new contact" at bounding box center [220, 267] width 101 height 15
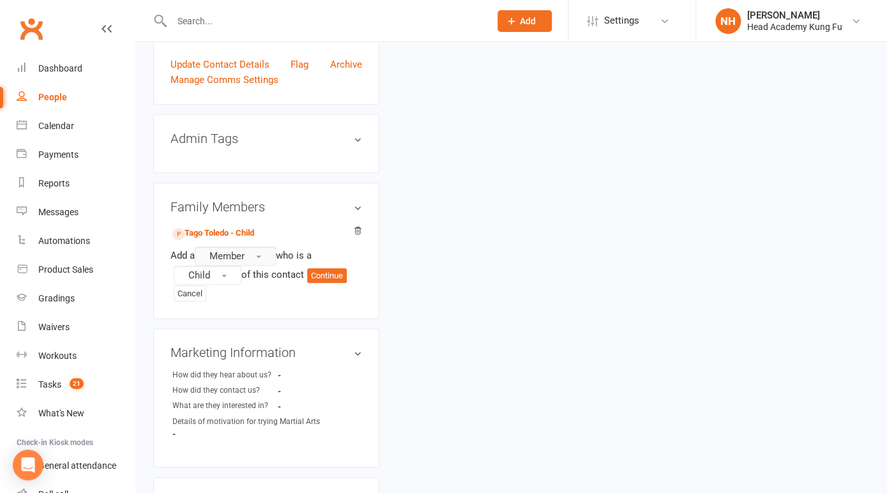
click at [255, 246] on button "Member" at bounding box center [235, 255] width 81 height 19
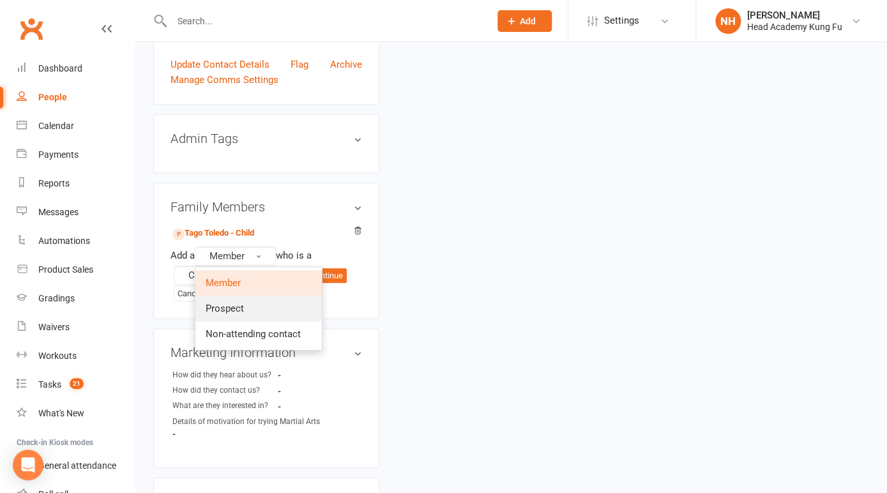
click at [255, 300] on link "Prospect" at bounding box center [258, 309] width 126 height 26
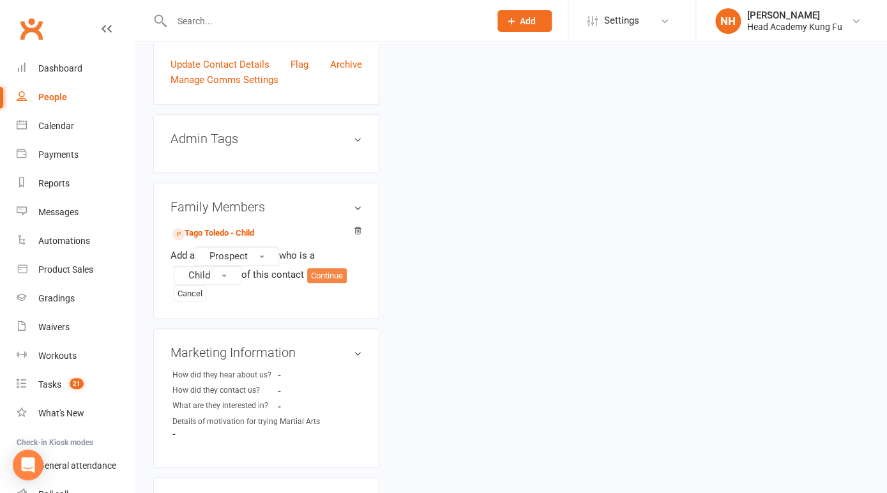
click at [338, 268] on button "Continue" at bounding box center [327, 275] width 40 height 15
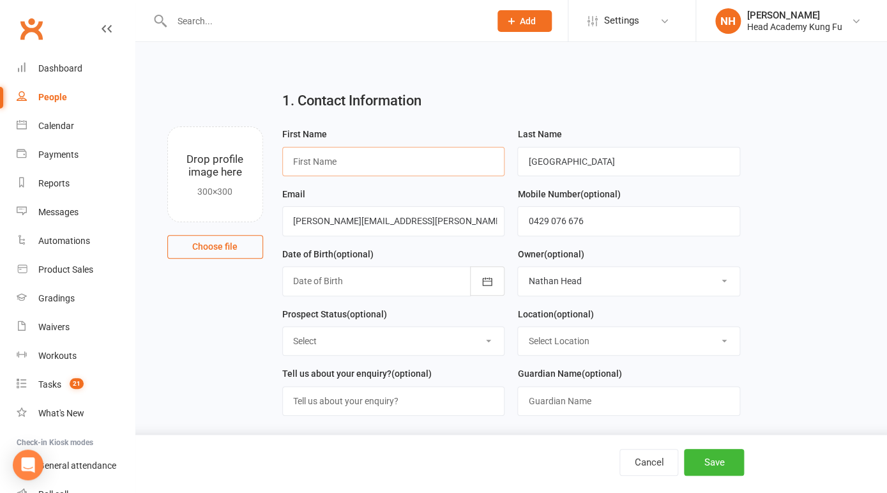
click at [346, 164] on input "text" at bounding box center [393, 161] width 223 height 29
type input "Maite"
click at [508, 100] on h2 "1. Contact Information" at bounding box center [511, 100] width 458 height 15
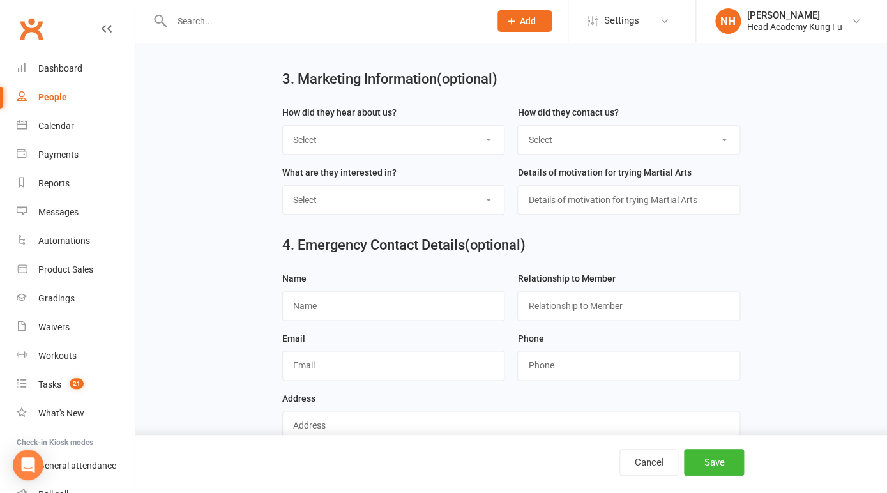
scroll to position [462, 0]
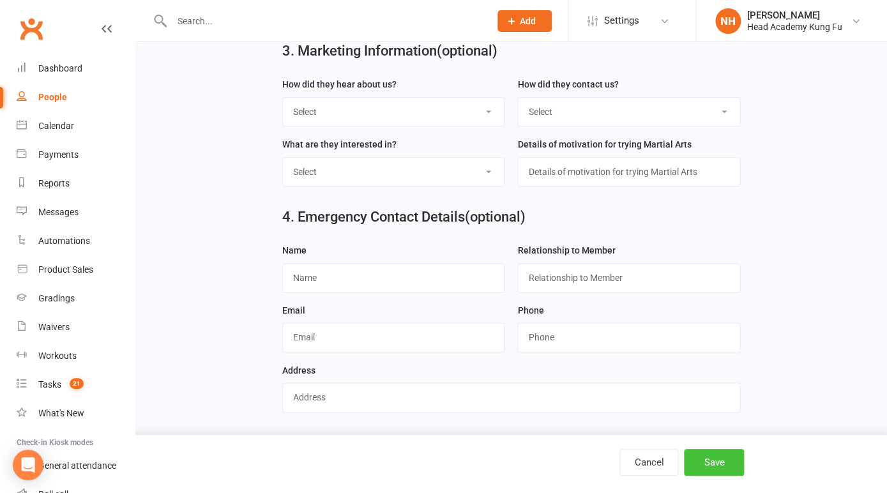
click at [711, 471] on button "Save" at bounding box center [714, 462] width 60 height 27
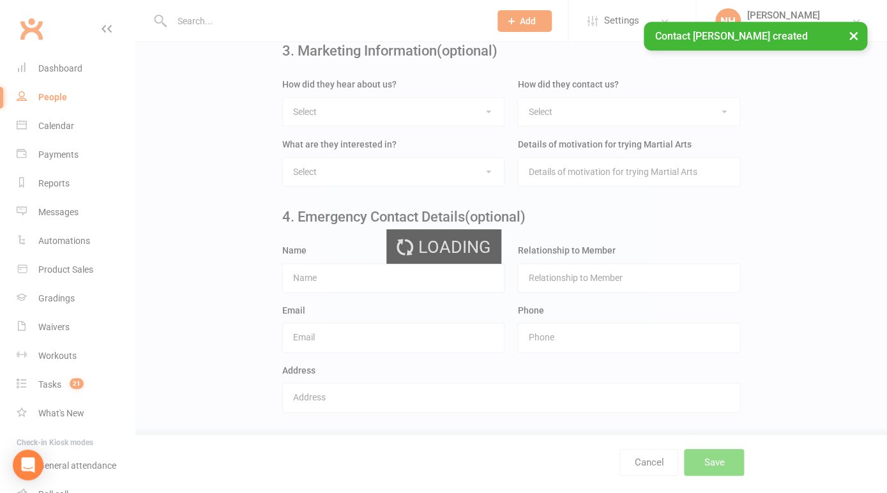
scroll to position [0, 0]
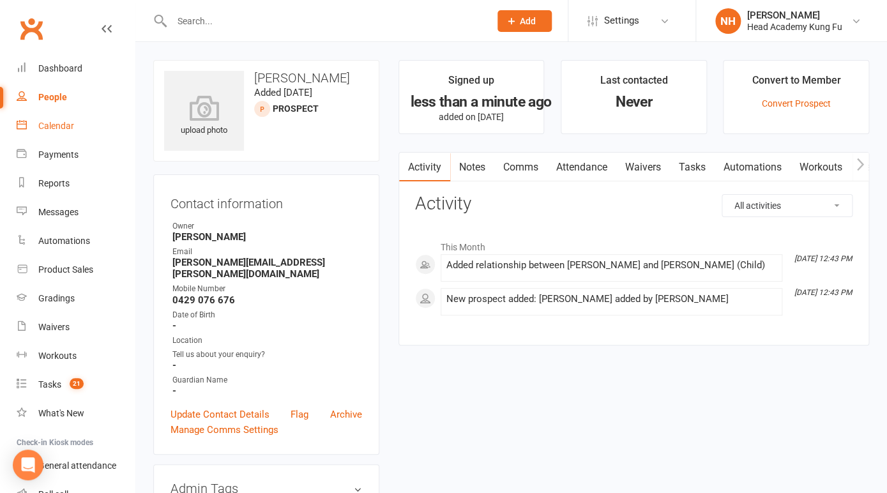
click at [64, 123] on div "Calendar" at bounding box center [56, 126] width 36 height 10
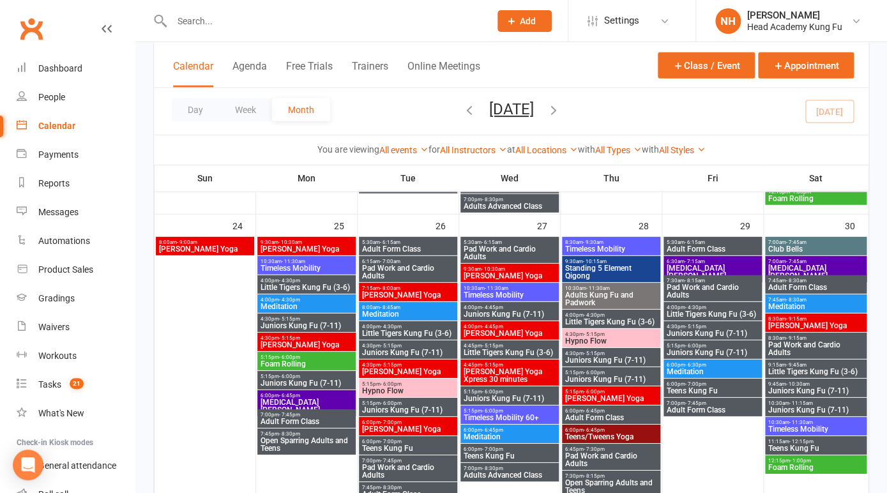
scroll to position [1196, 0]
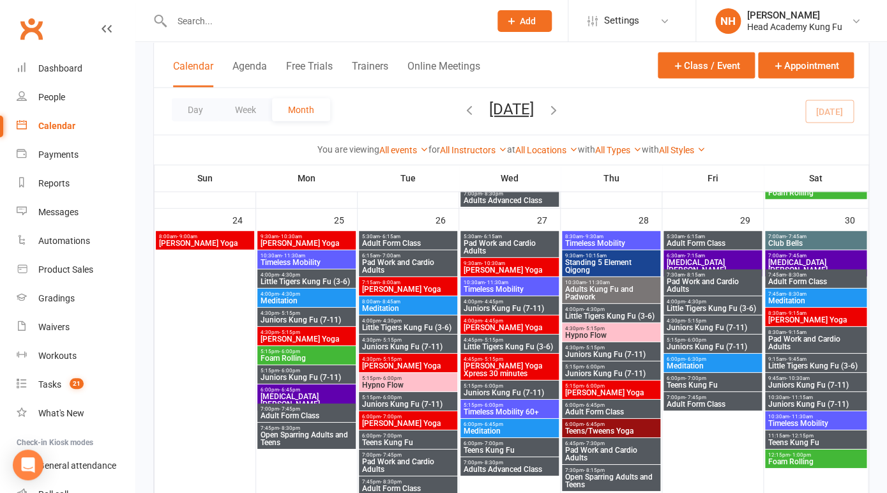
click at [300, 278] on span "Little Tigers Kung Fu (3-6)" at bounding box center [306, 282] width 93 height 8
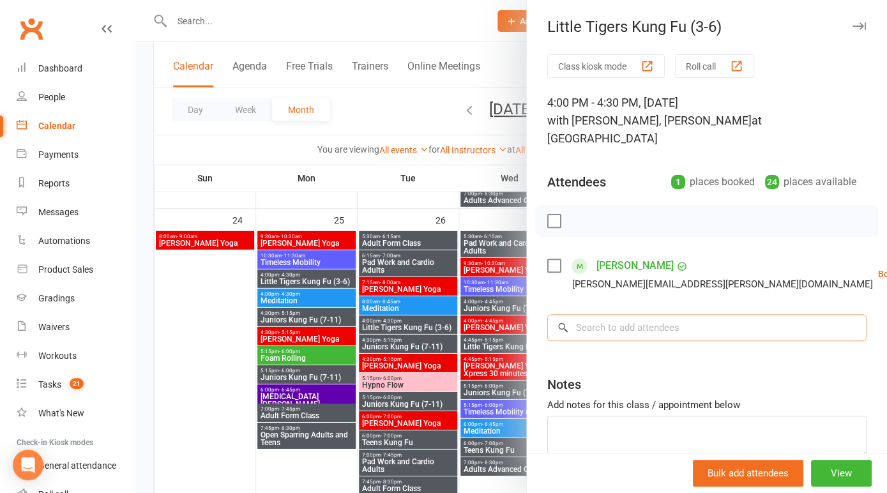
click at [651, 314] on input "search" at bounding box center [706, 327] width 319 height 27
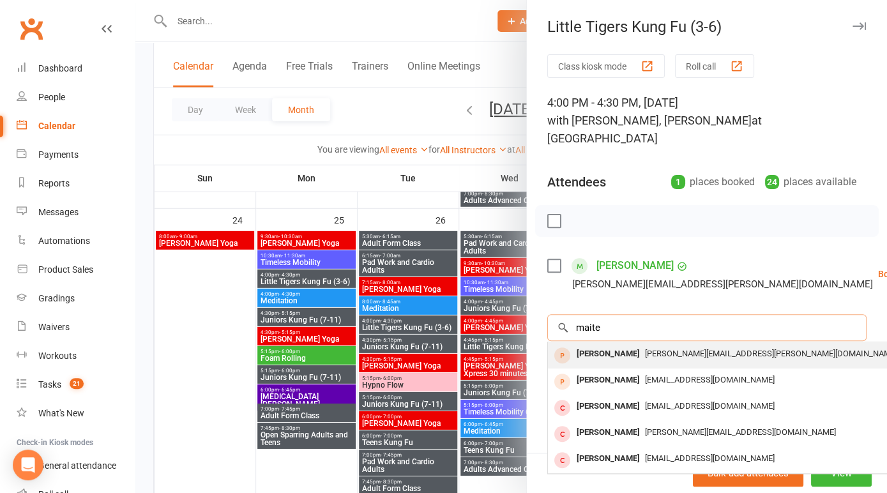
type input "maite"
click at [652, 349] on span "lidia.a.s.lopes@gmail.com" at bounding box center [771, 354] width 252 height 10
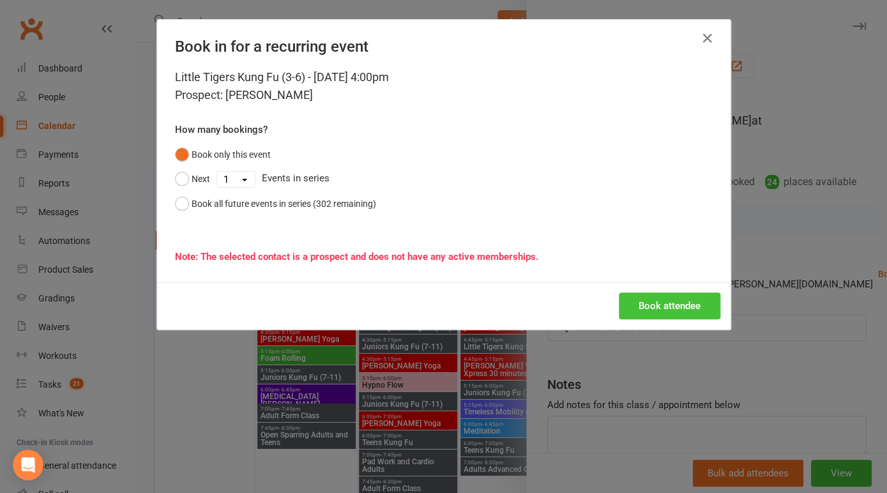
click at [663, 296] on button "Book attendee" at bounding box center [670, 305] width 102 height 27
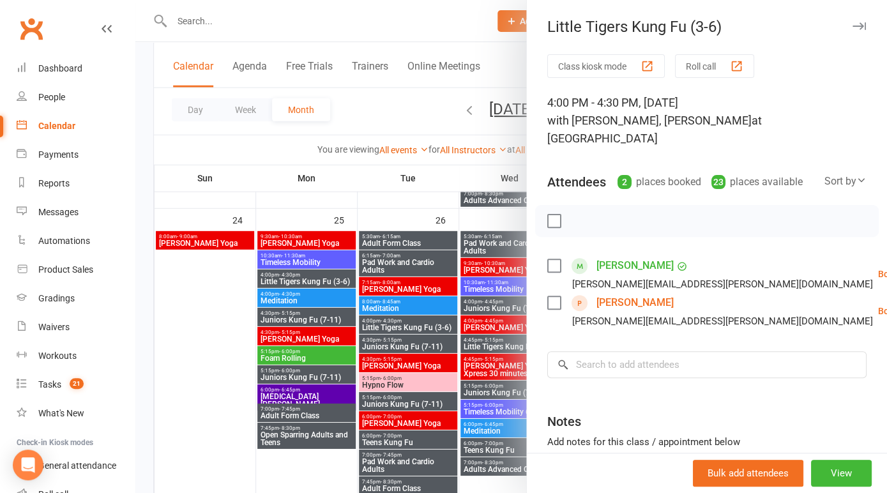
click at [296, 315] on div at bounding box center [510, 246] width 751 height 493
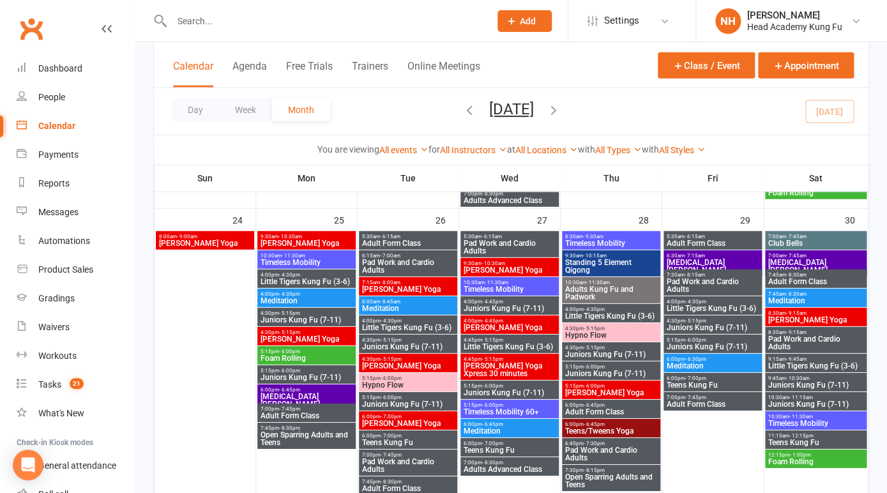
click at [296, 316] on span "Juniors Kung Fu (7-11)" at bounding box center [306, 320] width 93 height 8
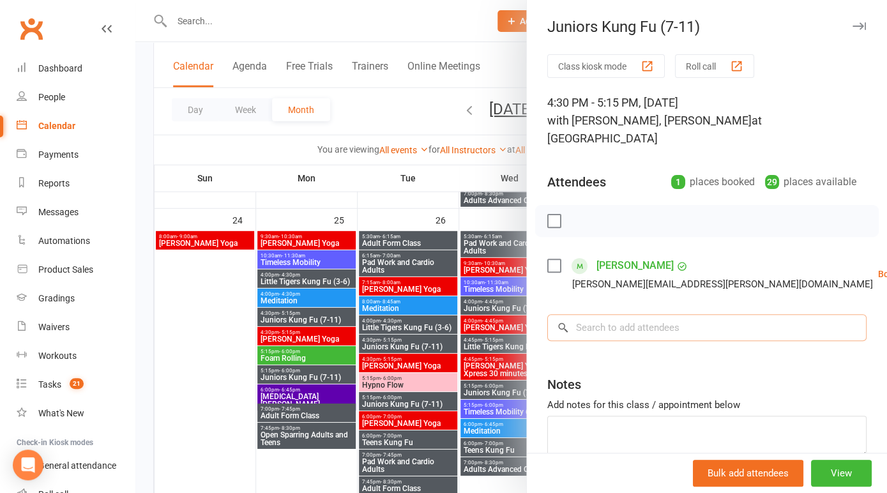
click at [602, 314] on input "search" at bounding box center [706, 327] width 319 height 27
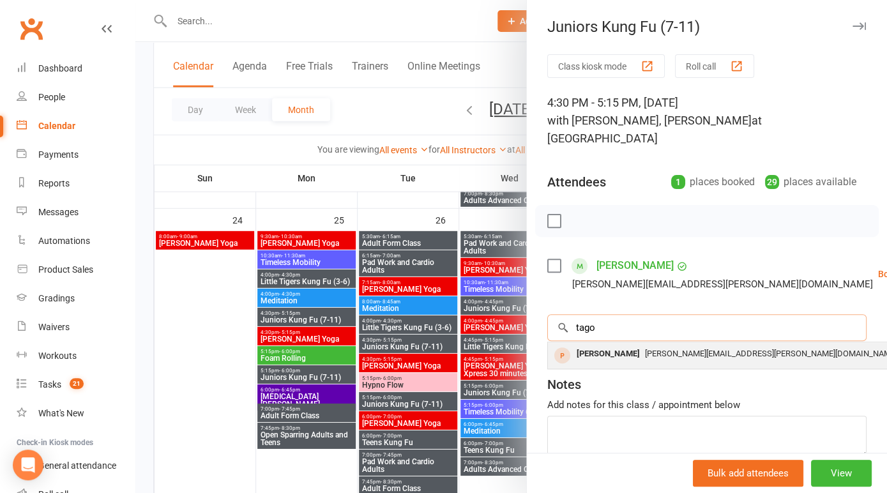
type input "tago"
click at [617, 345] on div "Tago Toledo" at bounding box center [607, 354] width 73 height 19
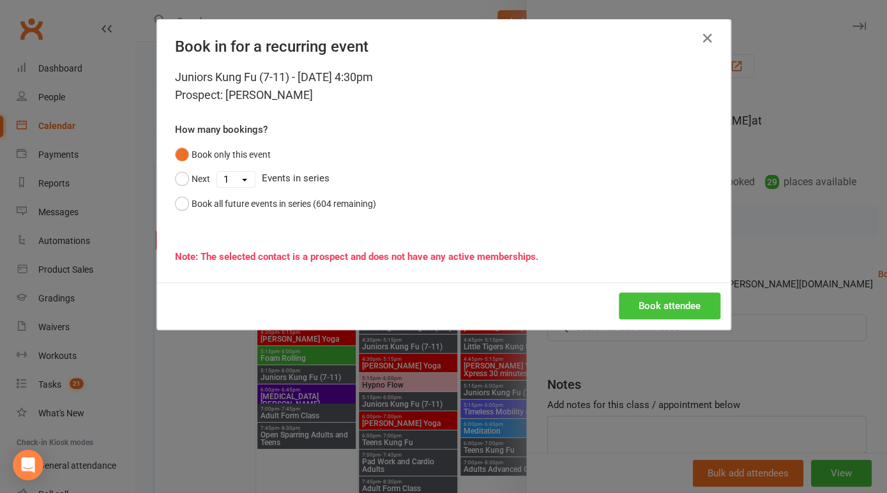
click at [655, 306] on button "Book attendee" at bounding box center [670, 305] width 102 height 27
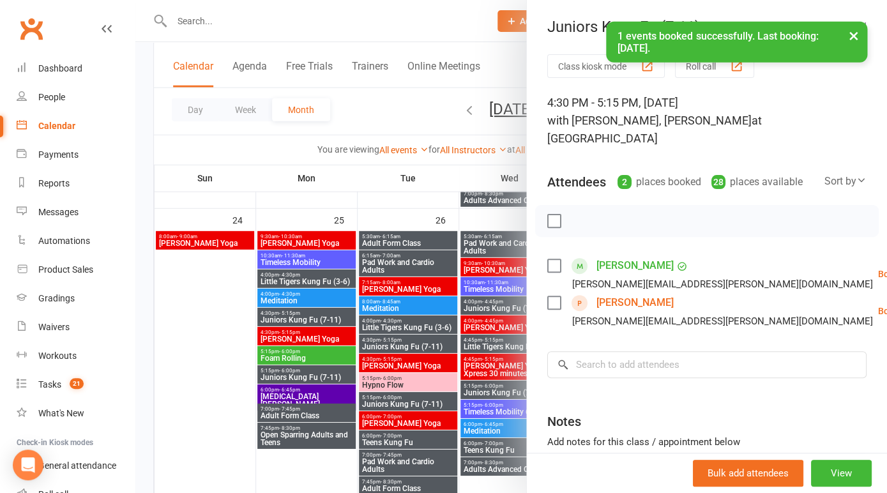
click at [857, 34] on button "×" at bounding box center [853, 35] width 23 height 27
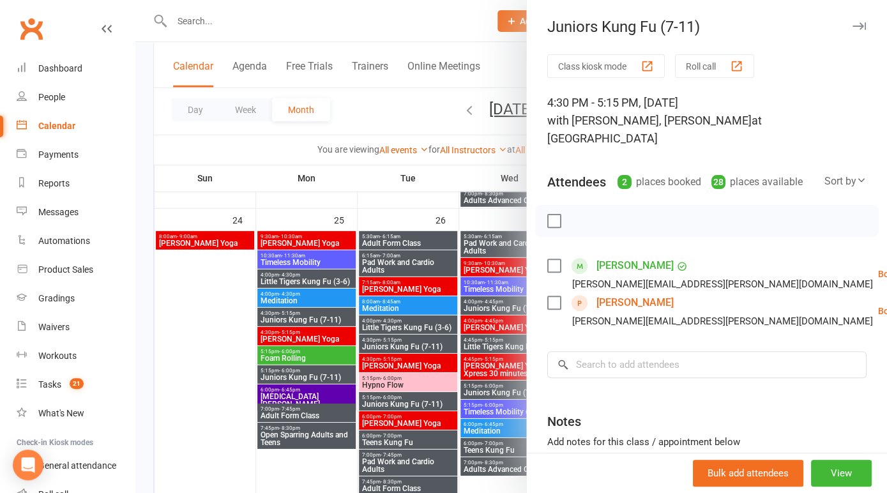
click at [860, 26] on icon "button" at bounding box center [858, 26] width 13 height 8
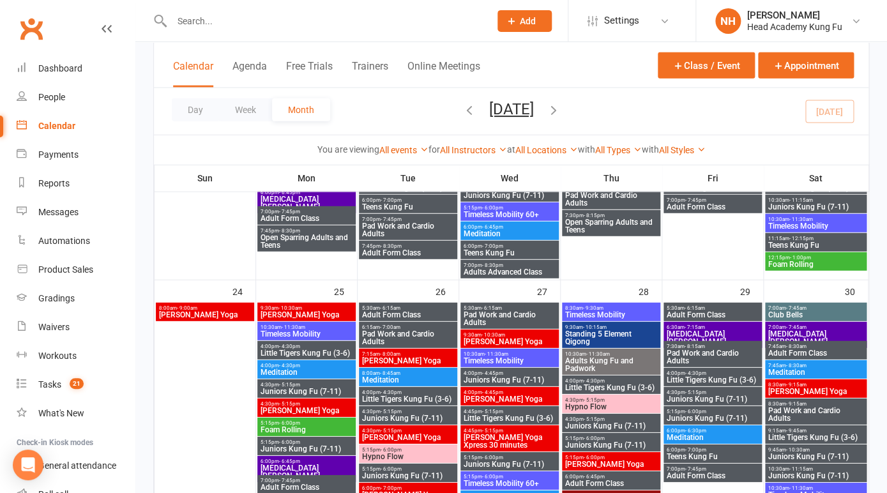
scroll to position [1127, 0]
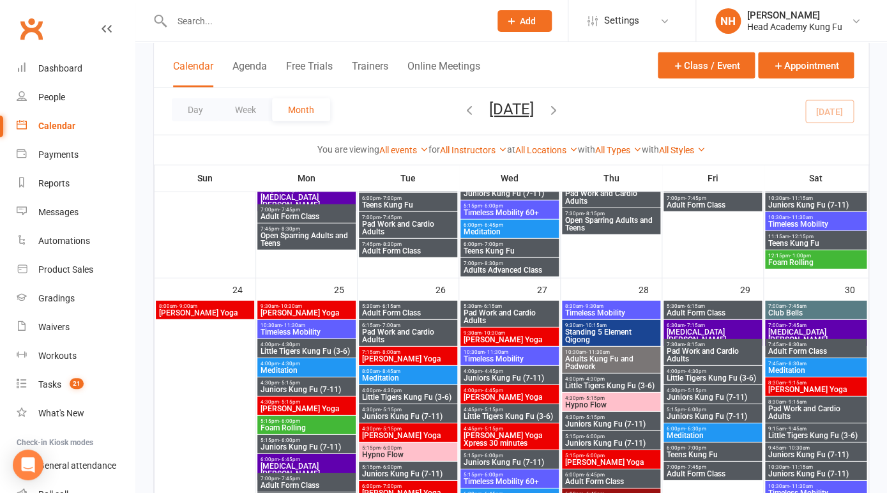
click at [313, 352] on span "Little Tigers Kung Fu (3-6)" at bounding box center [306, 351] width 93 height 8
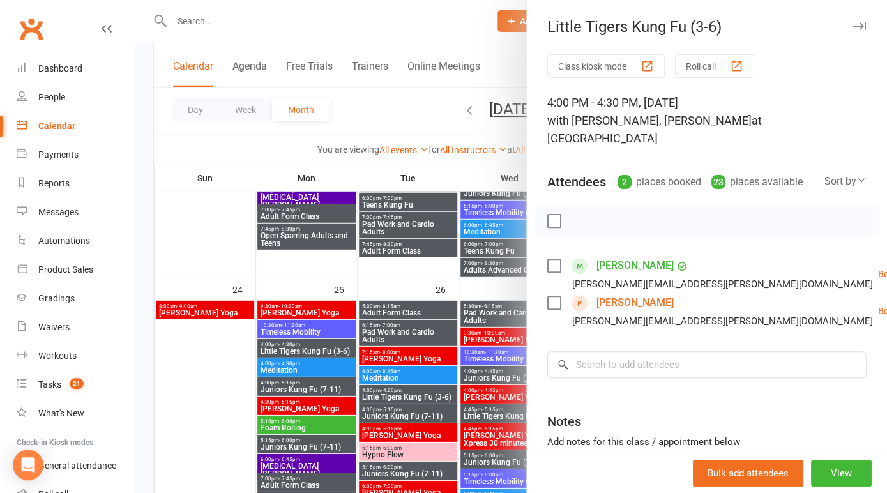
click at [857, 27] on icon "button" at bounding box center [858, 26] width 13 height 8
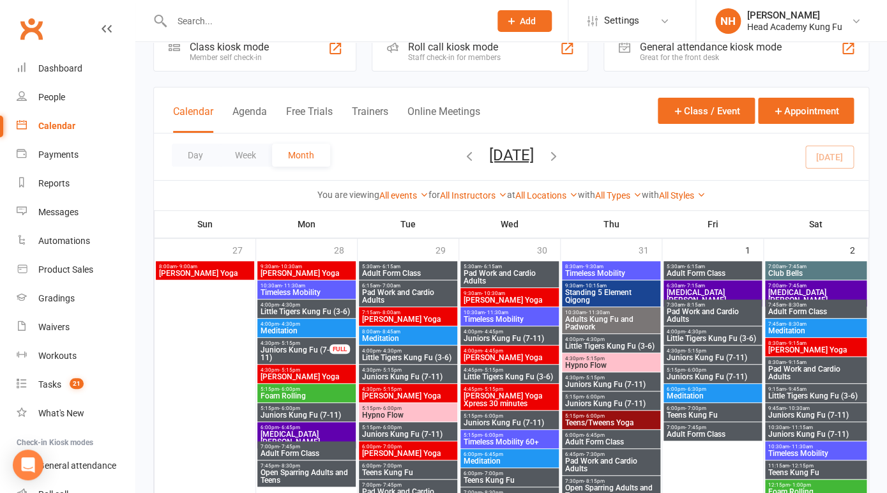
scroll to position [0, 0]
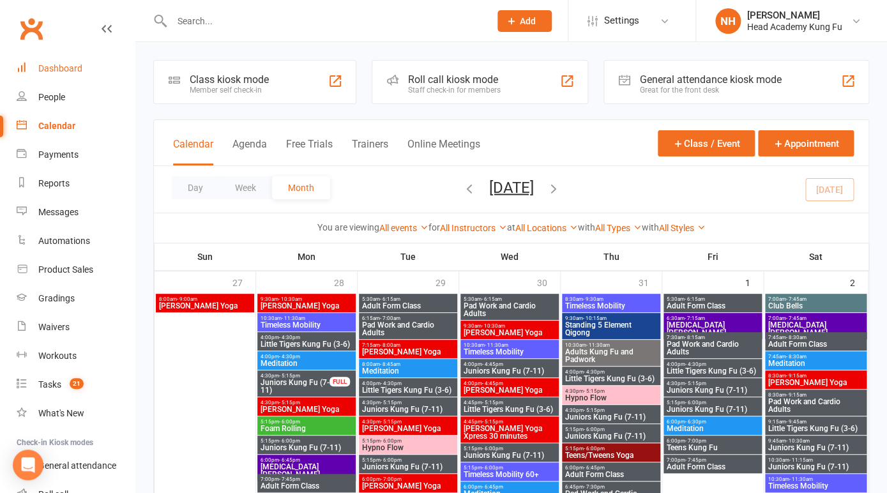
click at [62, 66] on div "Dashboard" at bounding box center [60, 68] width 44 height 10
